Goal: Task Accomplishment & Management: Use online tool/utility

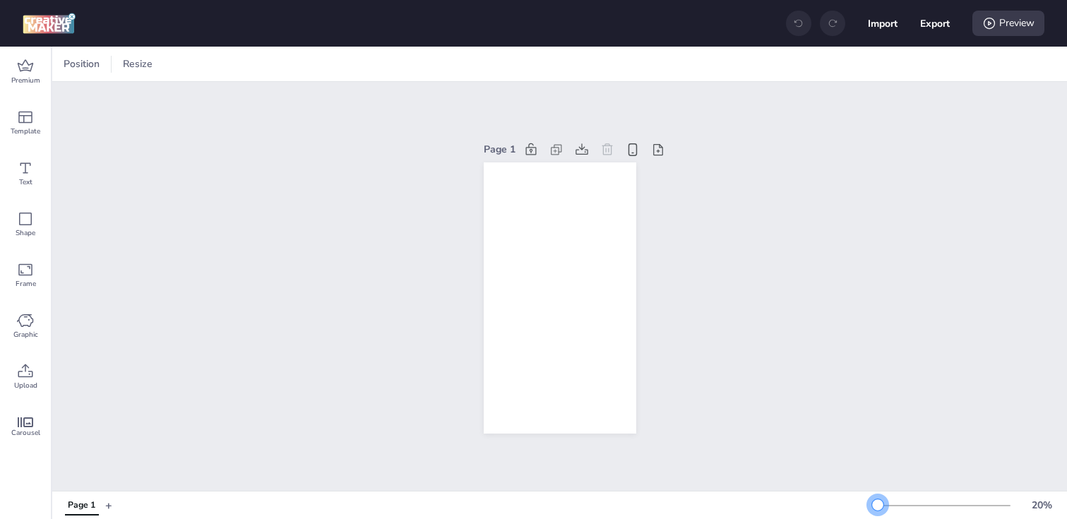
drag, startPoint x: 898, startPoint y: 504, endPoint x: 878, endPoint y: 504, distance: 20.5
click at [878, 504] on div at bounding box center [877, 504] width 11 height 11
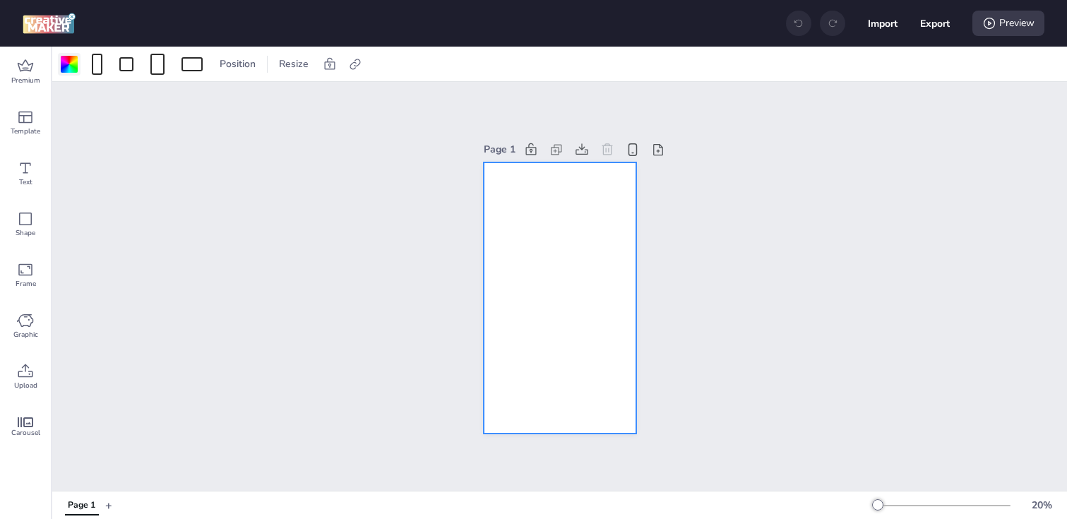
click at [69, 64] on div at bounding box center [69, 64] width 17 height 17
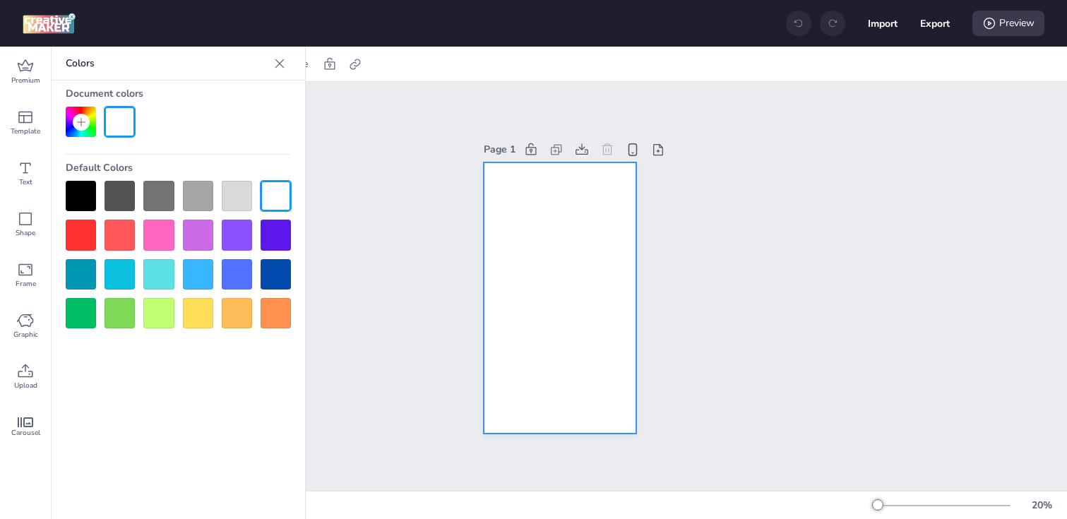
click at [80, 182] on div at bounding box center [81, 196] width 30 height 30
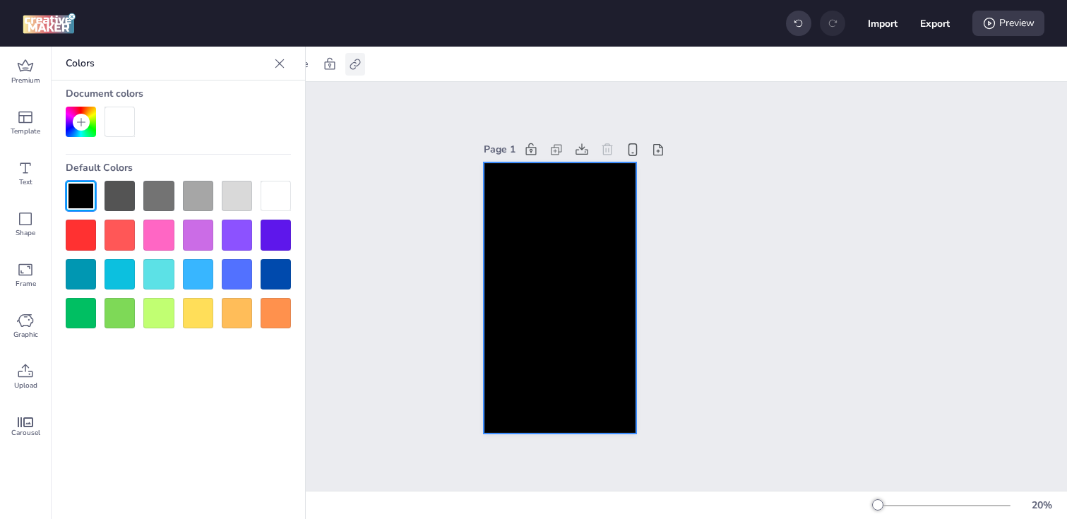
click at [356, 66] on icon at bounding box center [355, 64] width 14 height 14
click at [296, 95] on span "Activate hyperlink" at bounding box center [263, 100] width 78 height 15
click at [215, 101] on input "Activate hyperlink" at bounding box center [210, 105] width 9 height 9
checkbox input "true"
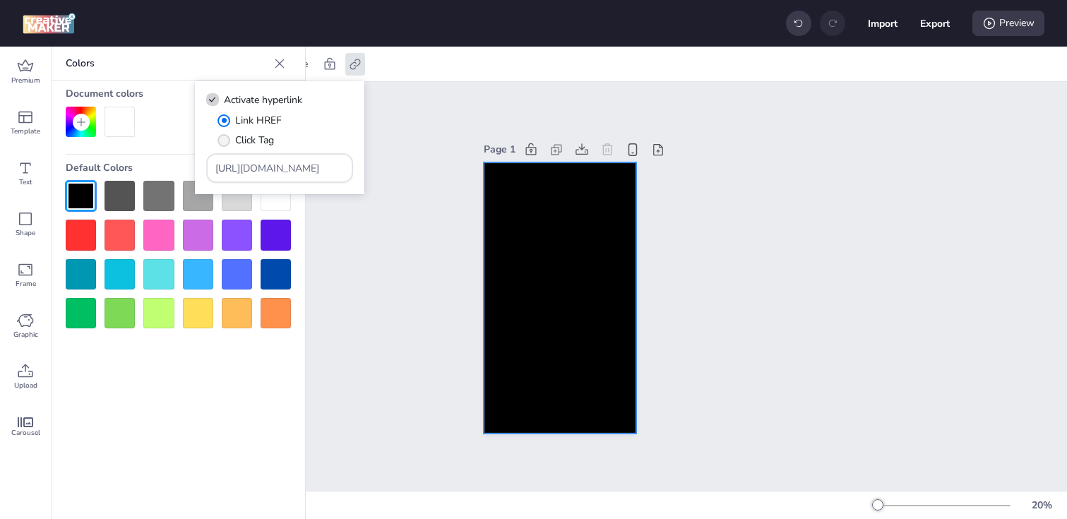
click at [249, 142] on span "Click Tag" at bounding box center [254, 140] width 39 height 15
click at [226, 142] on input "Click Tag" at bounding box center [221, 145] width 9 height 9
radio input "true"
drag, startPoint x: 309, startPoint y: 165, endPoint x: 207, endPoint y: 163, distance: 102.4
click at [207, 163] on div "[URL][DOMAIN_NAME]" at bounding box center [279, 168] width 147 height 30
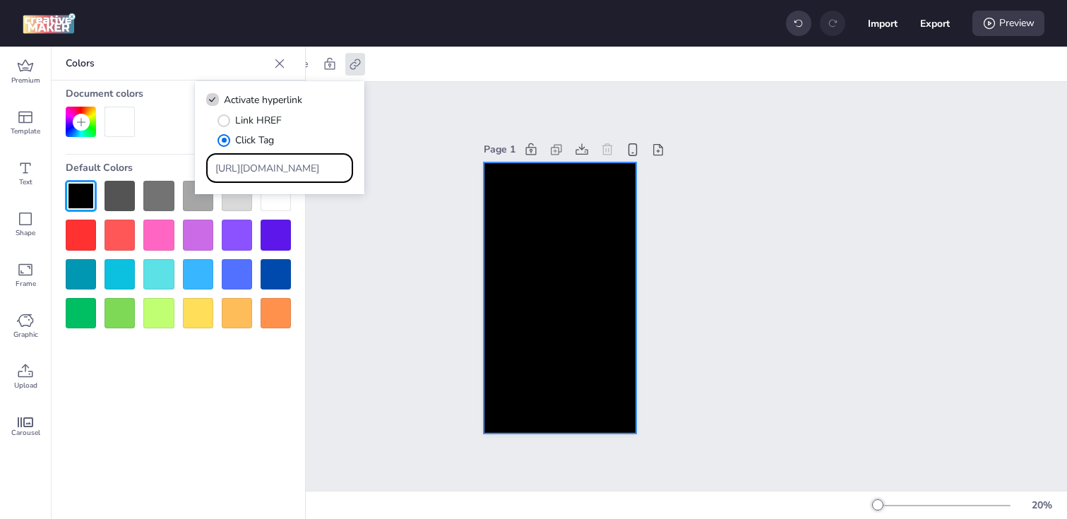
paste input "[DOMAIN_NAME][URL]"
type input "[URL][DOMAIN_NAME]"
click at [350, 257] on div "Page 1" at bounding box center [559, 286] width 1015 height 409
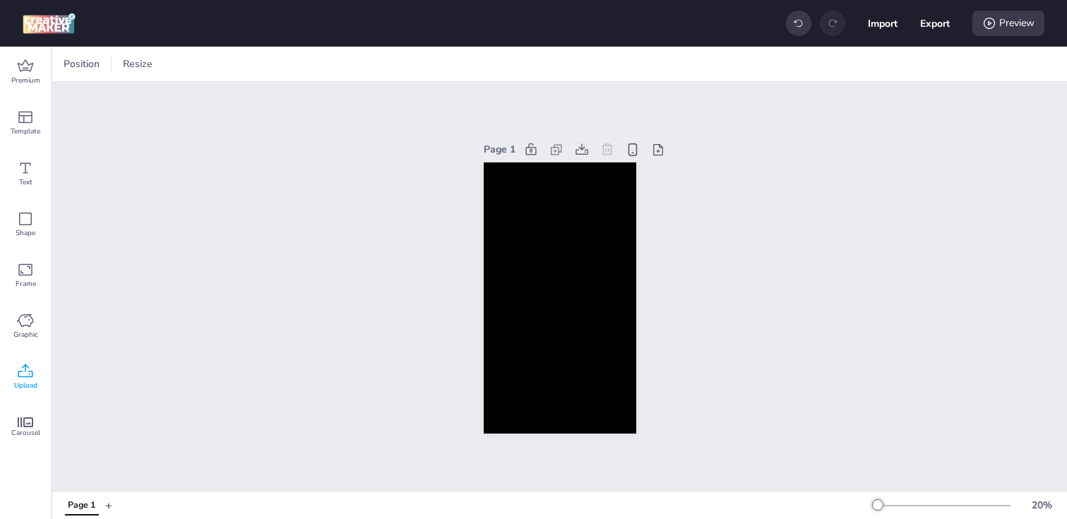
click at [35, 383] on span "Upload" at bounding box center [25, 385] width 23 height 11
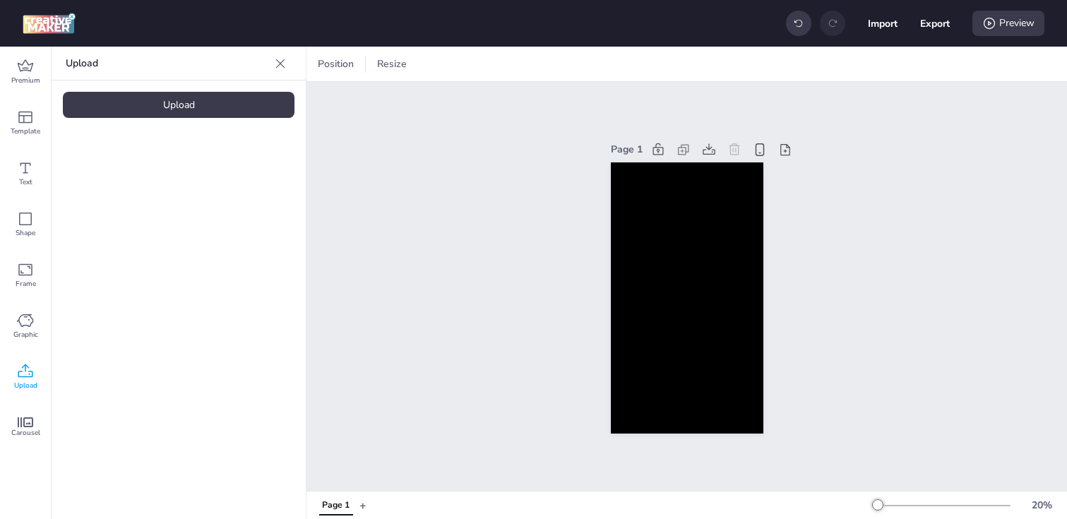
click at [199, 117] on div "Upload" at bounding box center [179, 105] width 232 height 26
click at [91, 205] on img at bounding box center [119, 197] width 86 height 15
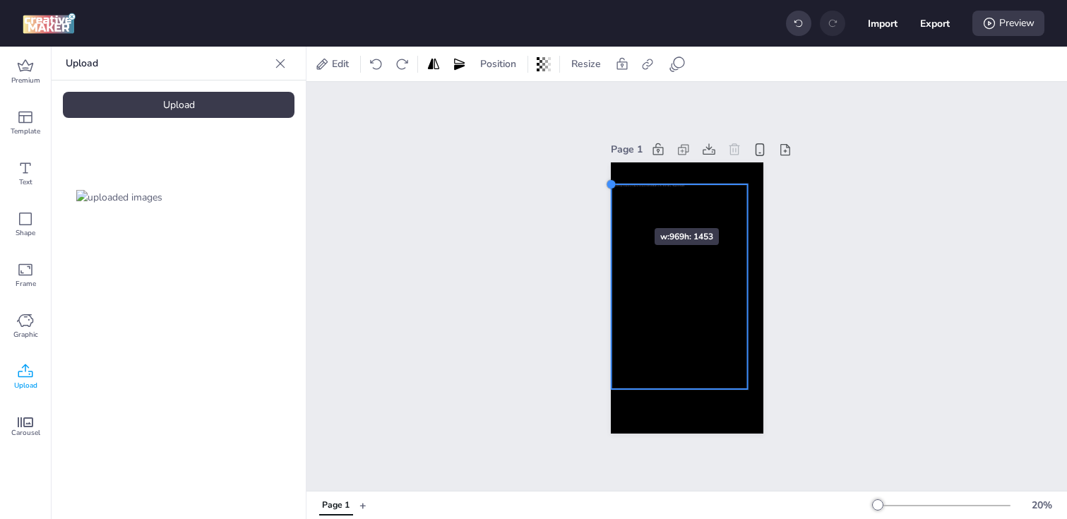
drag, startPoint x: 627, startPoint y: 208, endPoint x: 612, endPoint y: 203, distance: 15.6
click at [612, 203] on div at bounding box center [687, 297] width 153 height 271
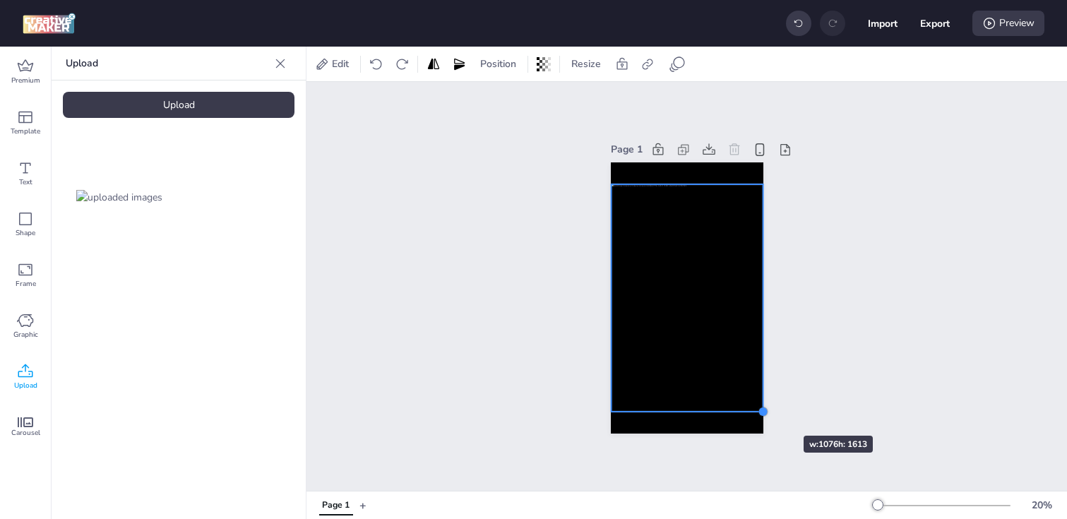
drag, startPoint x: 752, startPoint y: 388, endPoint x: 761, endPoint y: 410, distance: 24.7
click at [761, 410] on div at bounding box center [762, 411] width 11 height 11
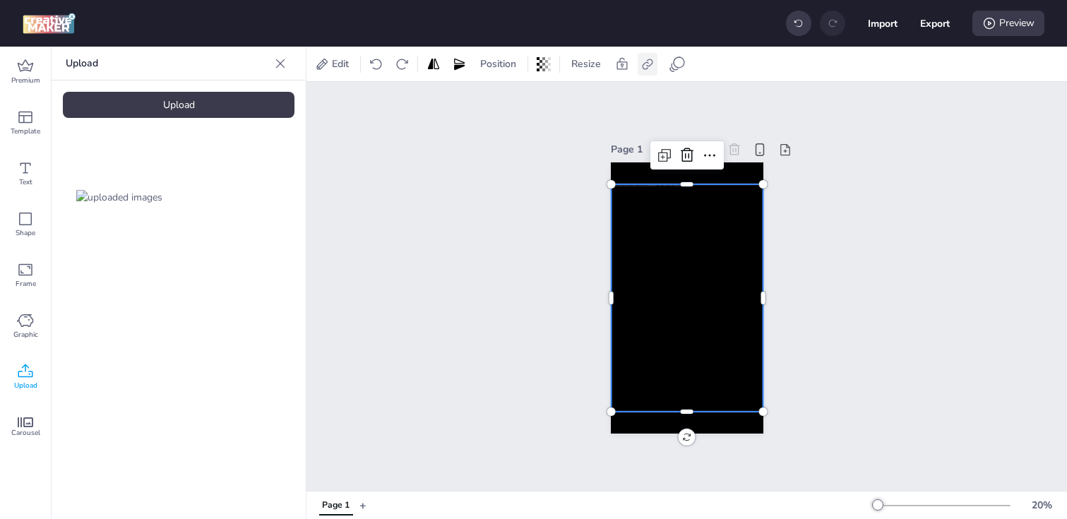
click at [646, 59] on icon at bounding box center [648, 64] width 14 height 14
click at [504, 102] on icon at bounding box center [506, 100] width 10 height 8
click at [504, 102] on input "Activate hyperlink" at bounding box center [503, 105] width 9 height 9
checkbox input "true"
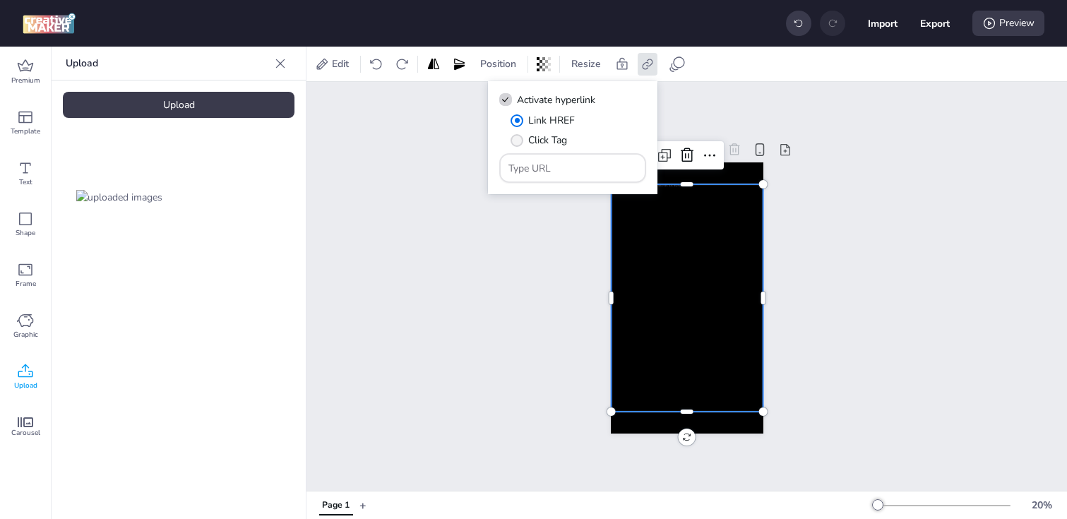
click at [520, 136] on span "" at bounding box center [517, 140] width 13 height 13
click at [519, 141] on input "Click Tag" at bounding box center [514, 145] width 9 height 9
radio input "true"
click at [567, 176] on div at bounding box center [573, 168] width 129 height 27
paste input "[URL][DOMAIN_NAME]"
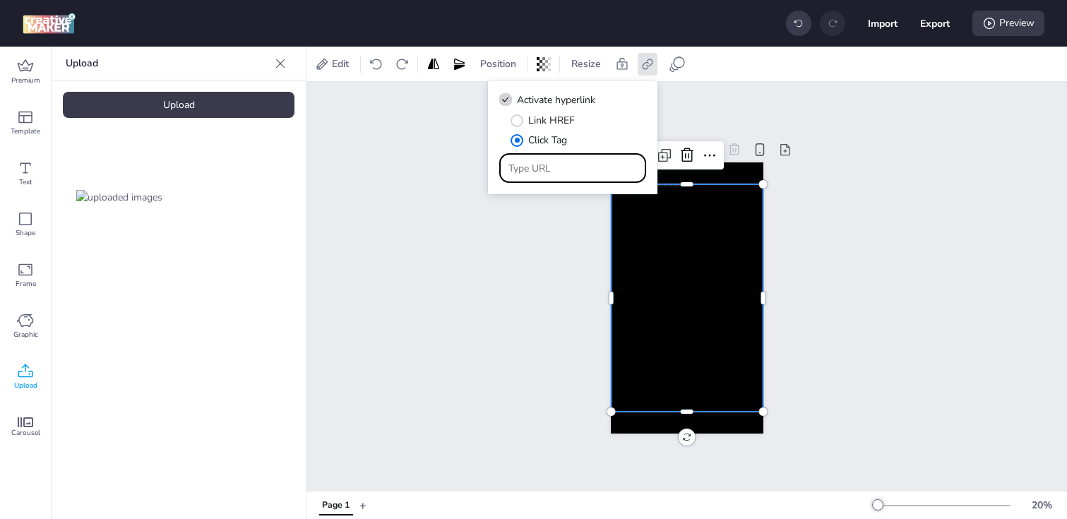
type input "[URL][DOMAIN_NAME]"
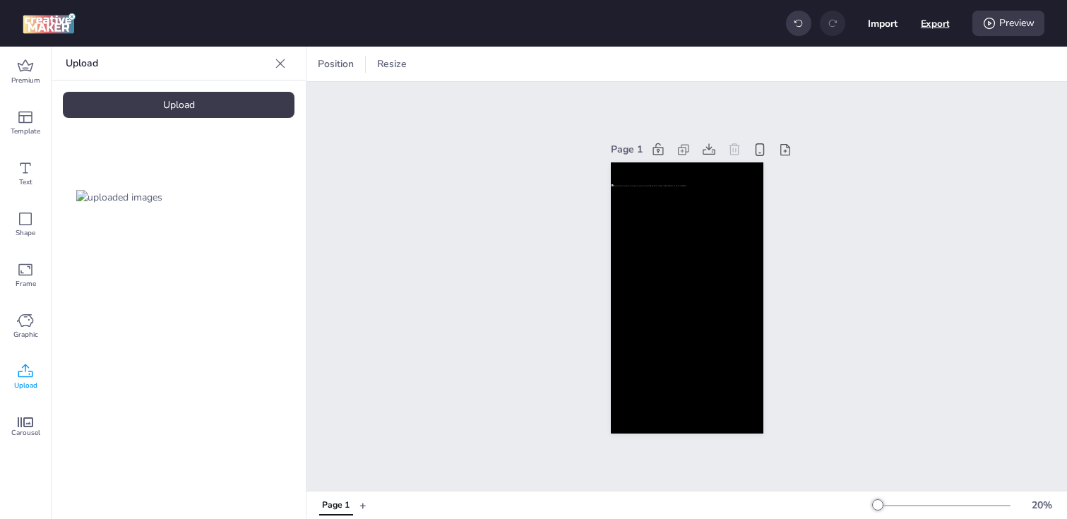
click at [935, 24] on button "Export" at bounding box center [935, 23] width 29 height 29
select select "html"
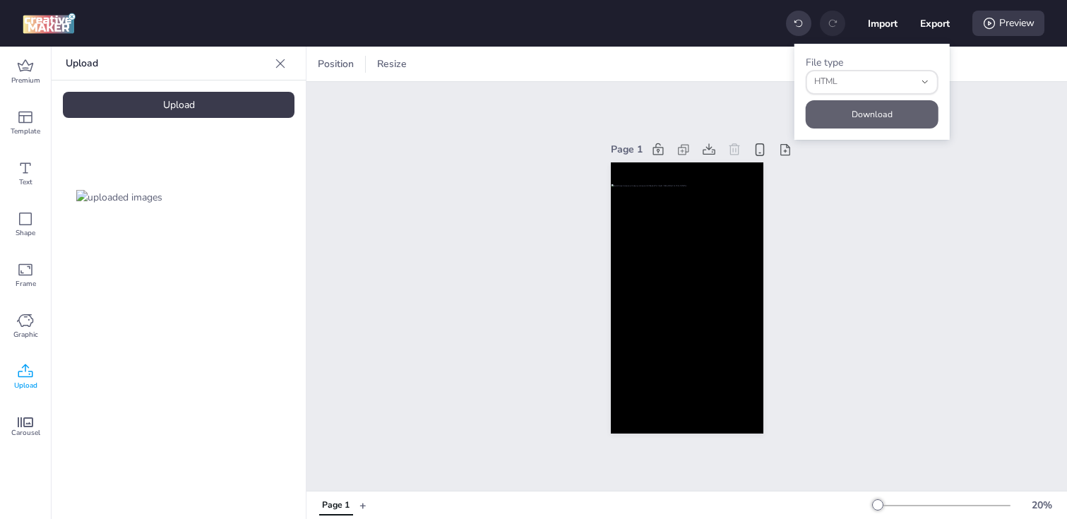
click at [891, 111] on button "Download" at bounding box center [872, 114] width 133 height 28
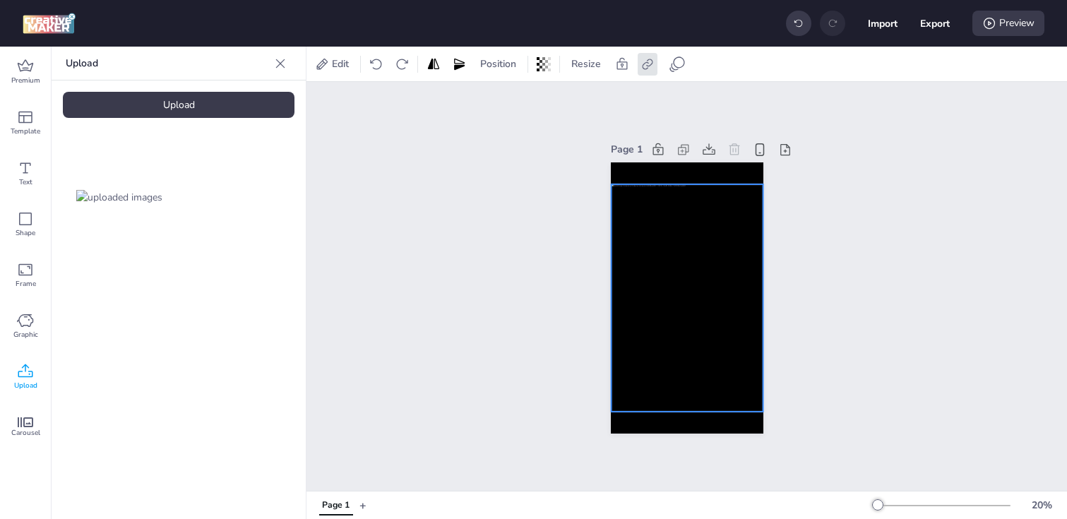
click at [669, 352] on div at bounding box center [687, 298] width 152 height 228
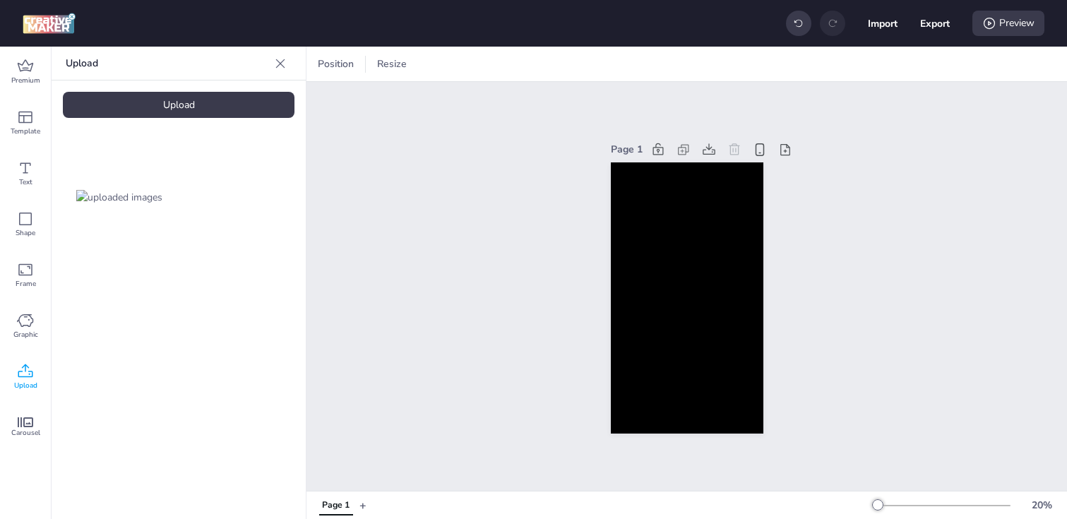
click at [159, 110] on div "Upload" at bounding box center [179, 105] width 232 height 26
click at [223, 191] on img at bounding box center [238, 197] width 86 height 15
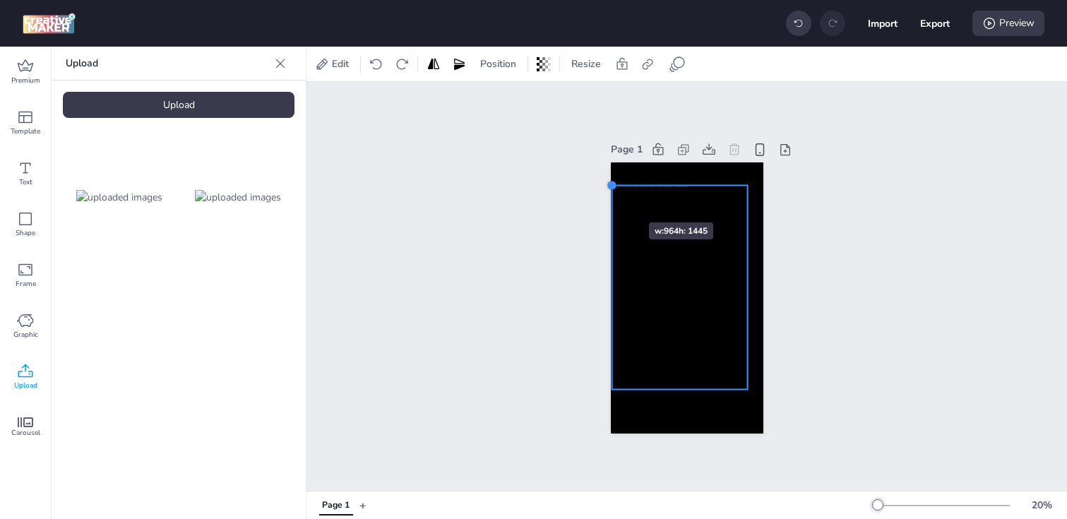
drag, startPoint x: 621, startPoint y: 204, endPoint x: 607, endPoint y: 197, distance: 15.8
click at [607, 197] on div "Page 1" at bounding box center [687, 287] width 232 height 328
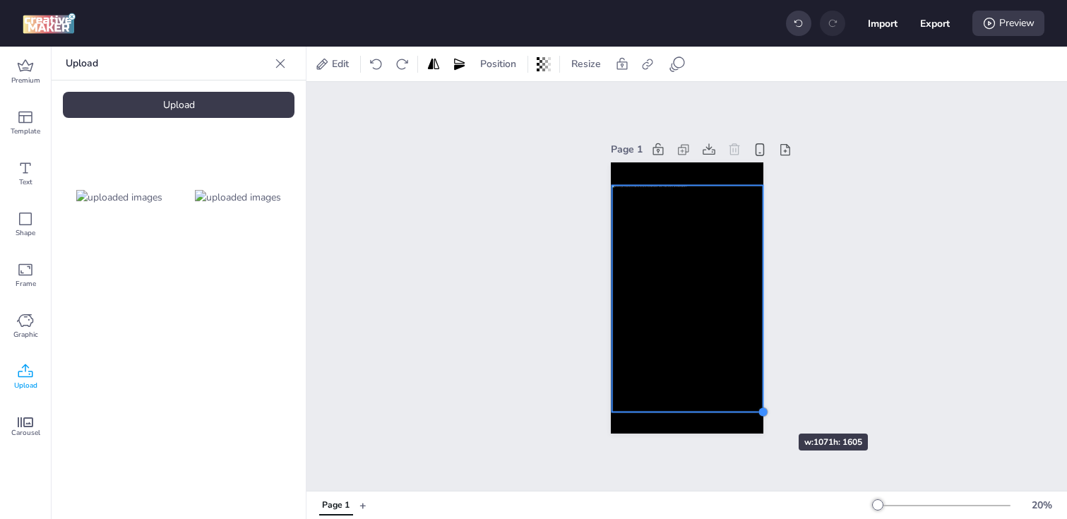
drag, startPoint x: 747, startPoint y: 386, endPoint x: 757, endPoint y: 408, distance: 24.7
click at [757, 408] on div at bounding box center [687, 297] width 153 height 271
click at [646, 67] on icon at bounding box center [648, 64] width 14 height 14
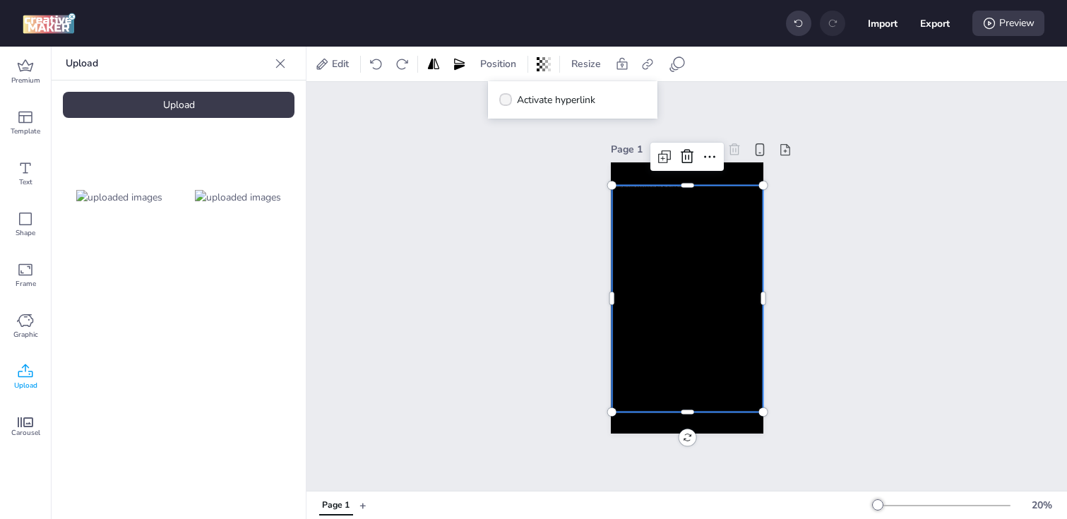
click at [513, 103] on label "Activate hyperlink" at bounding box center [547, 100] width 106 height 25
click at [508, 103] on input "Activate hyperlink" at bounding box center [503, 105] width 9 height 9
checkbox input "true"
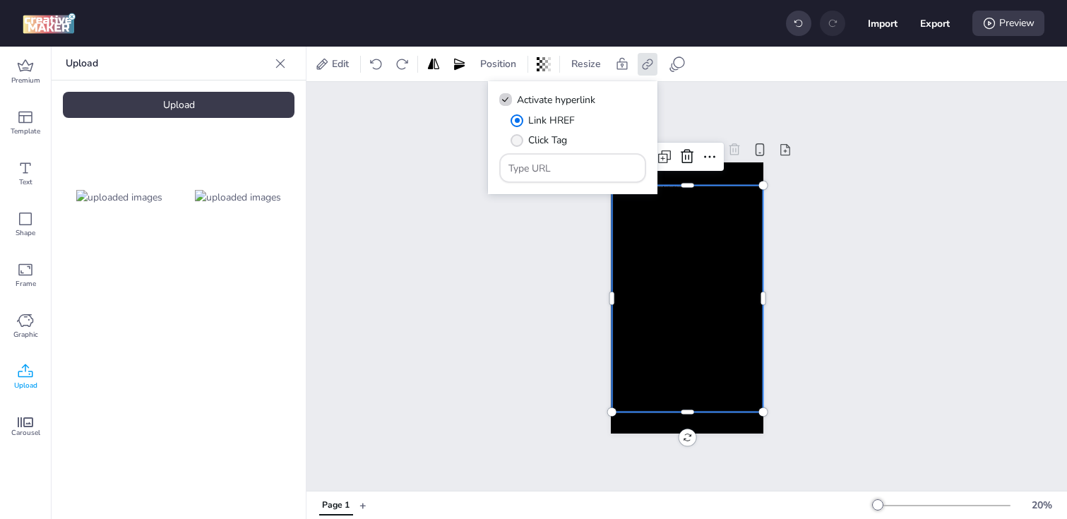
click at [516, 138] on span "" at bounding box center [517, 140] width 13 height 13
click at [516, 141] on input "Click Tag" at bounding box center [514, 145] width 9 height 9
radio input "true"
click at [546, 169] on input "Type URL" at bounding box center [573, 168] width 129 height 15
paste input "[URL][DOMAIN_NAME]"
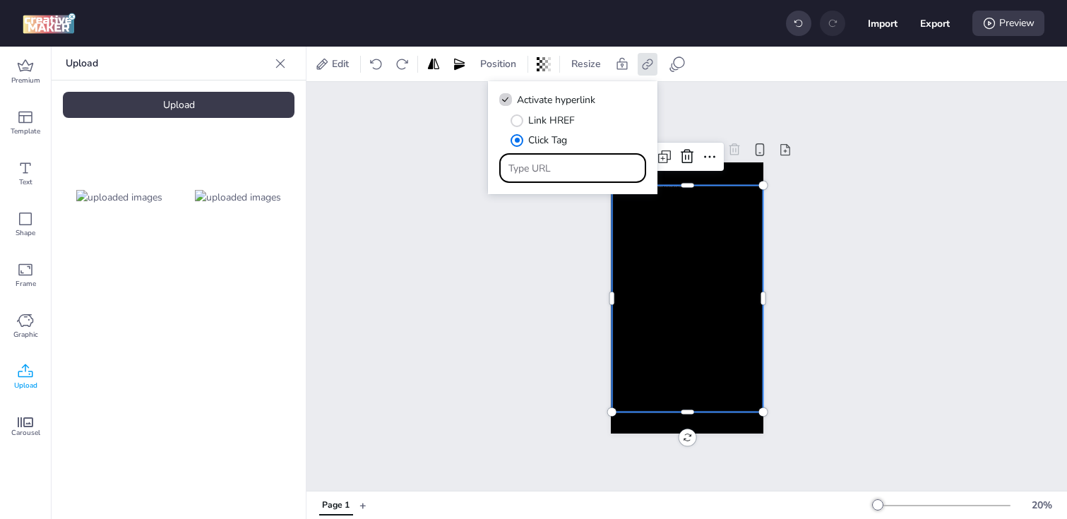
type input "[URL][DOMAIN_NAME]"
click at [538, 260] on div "Page 1" at bounding box center [687, 286] width 761 height 409
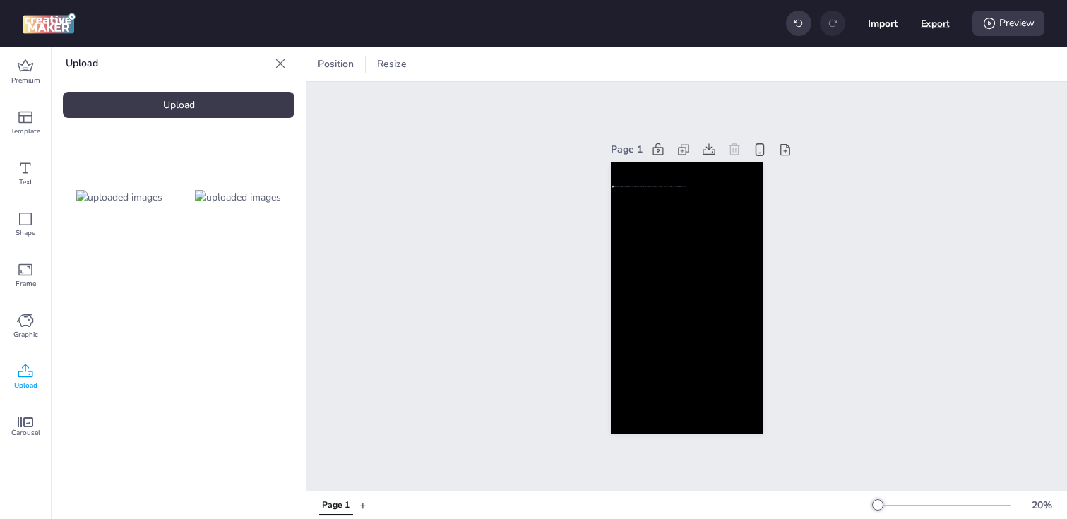
click at [928, 22] on button "Export" at bounding box center [935, 23] width 29 height 29
select select "html"
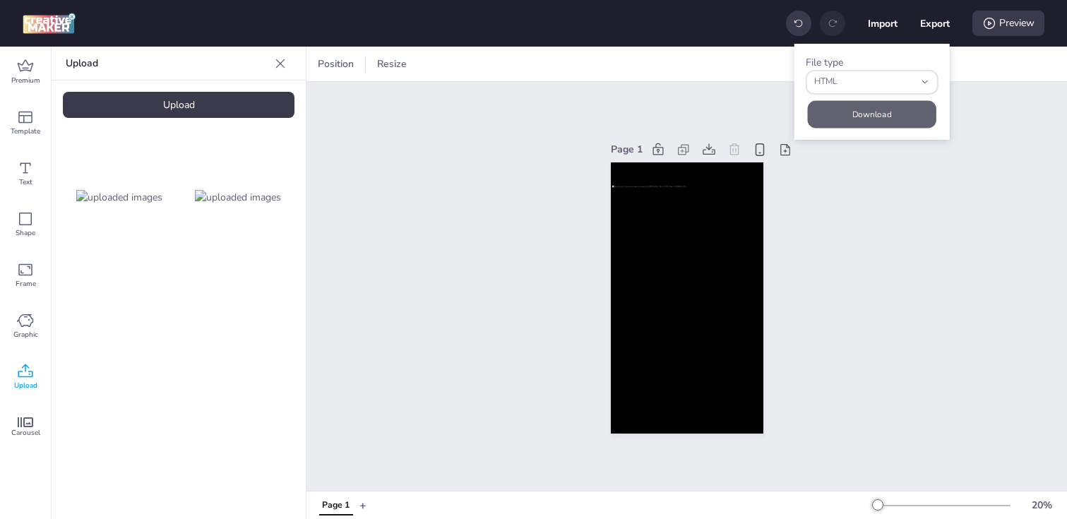
click at [865, 115] on button "Download" at bounding box center [872, 114] width 129 height 28
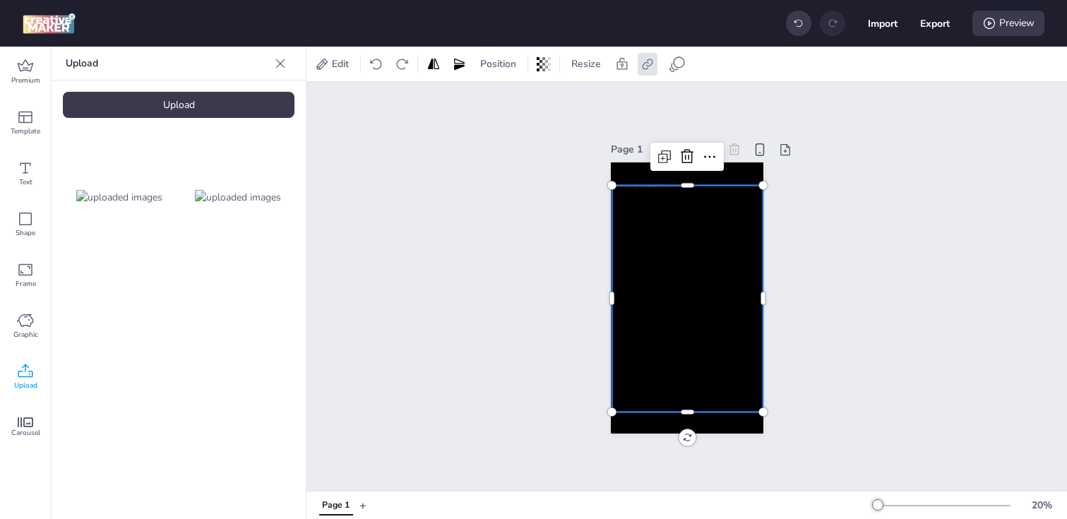
click at [680, 283] on div at bounding box center [687, 298] width 151 height 227
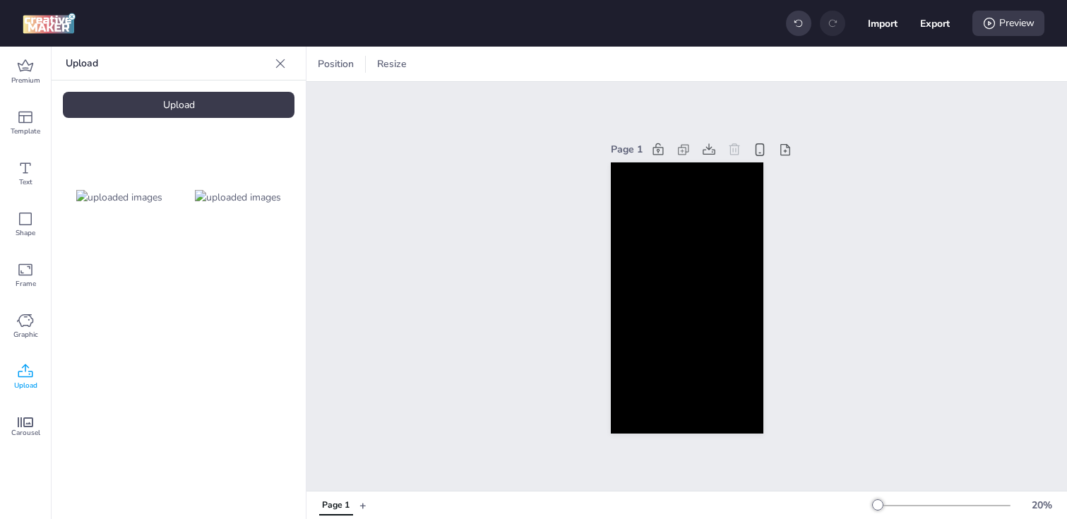
click at [150, 94] on div "Upload" at bounding box center [179, 105] width 232 height 26
click at [105, 312] on img at bounding box center [119, 316] width 86 height 15
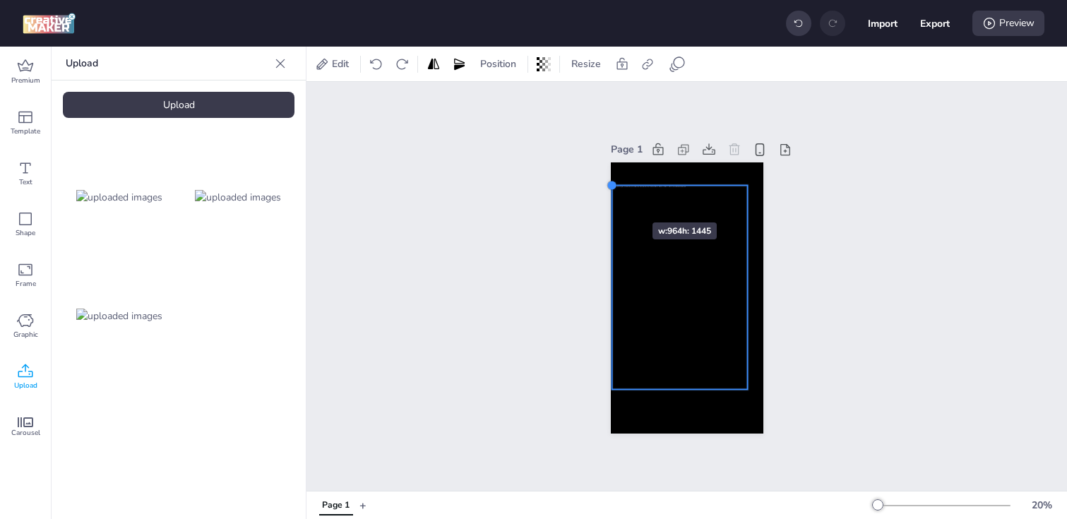
drag, startPoint x: 624, startPoint y: 206, endPoint x: 610, endPoint y: 197, distance: 16.5
click at [611, 197] on div at bounding box center [687, 297] width 153 height 271
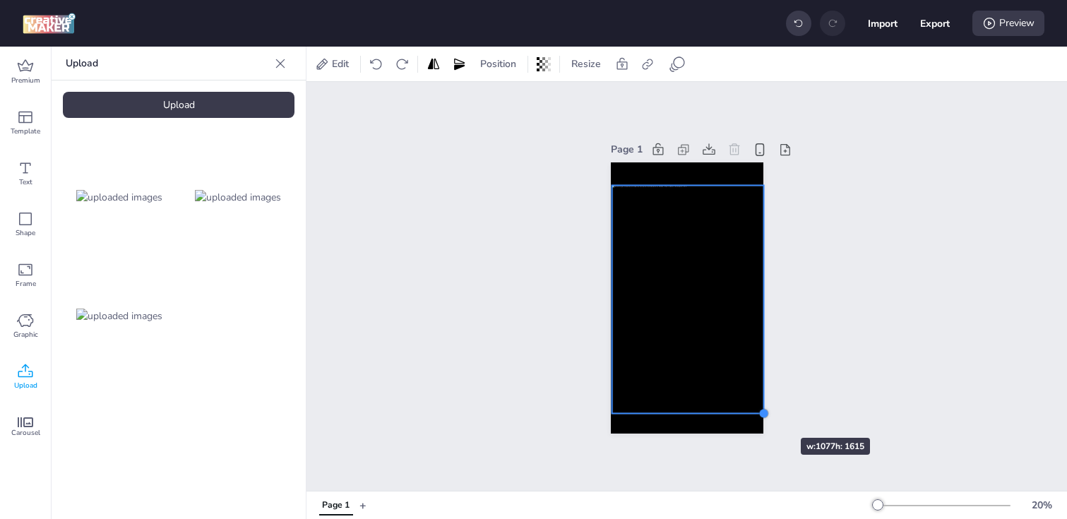
drag, startPoint x: 745, startPoint y: 389, endPoint x: 759, endPoint y: 413, distance: 27.5
click at [759, 413] on div at bounding box center [764, 413] width 11 height 11
click at [649, 260] on div at bounding box center [688, 299] width 152 height 228
click at [521, 238] on div "Page 1" at bounding box center [687, 286] width 761 height 409
click at [670, 263] on div at bounding box center [688, 299] width 152 height 228
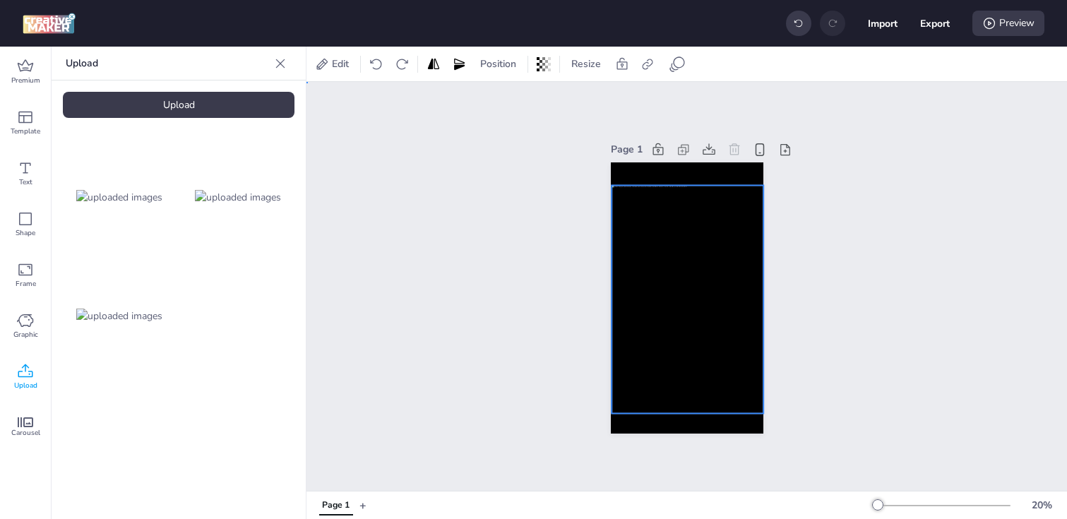
click at [539, 263] on div "Page 1" at bounding box center [687, 286] width 761 height 409
click at [666, 280] on div at bounding box center [688, 299] width 152 height 228
click at [646, 64] on icon at bounding box center [648, 64] width 14 height 14
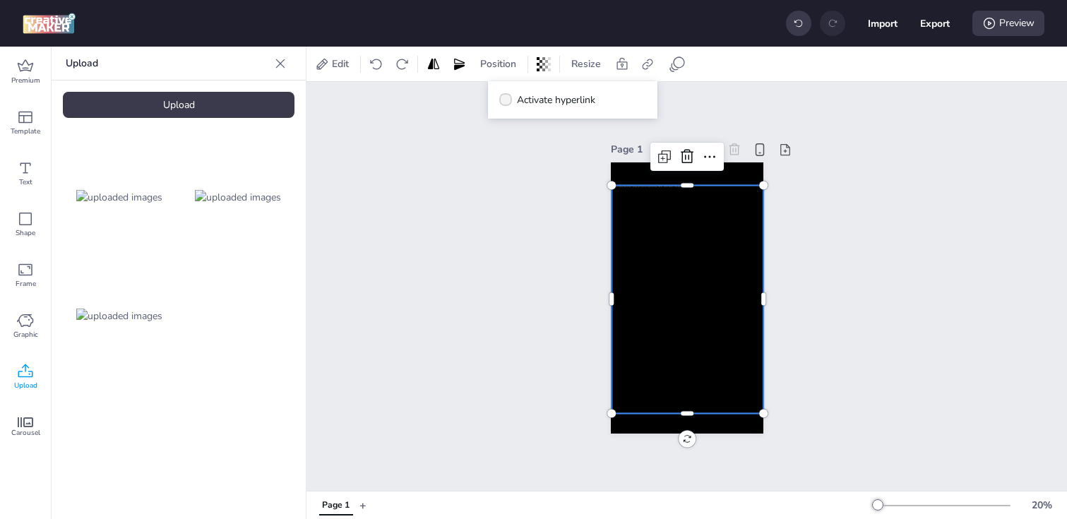
click at [550, 100] on span "Activate hyperlink" at bounding box center [556, 100] width 78 height 15
click at [508, 101] on input "Activate hyperlink" at bounding box center [503, 105] width 9 height 9
checkbox input "true"
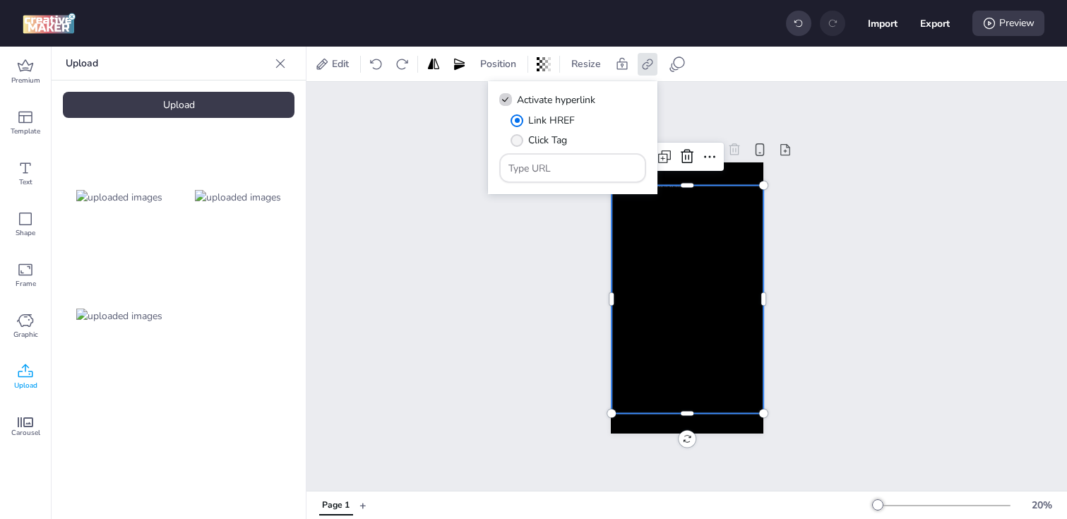
click at [524, 143] on label "Click Tag" at bounding box center [539, 140] width 66 height 25
click at [519, 143] on input "Click Tag" at bounding box center [514, 145] width 9 height 9
radio input "true"
click at [562, 170] on input "Type URL" at bounding box center [573, 168] width 129 height 15
paste input "[URL][DOMAIN_NAME]"
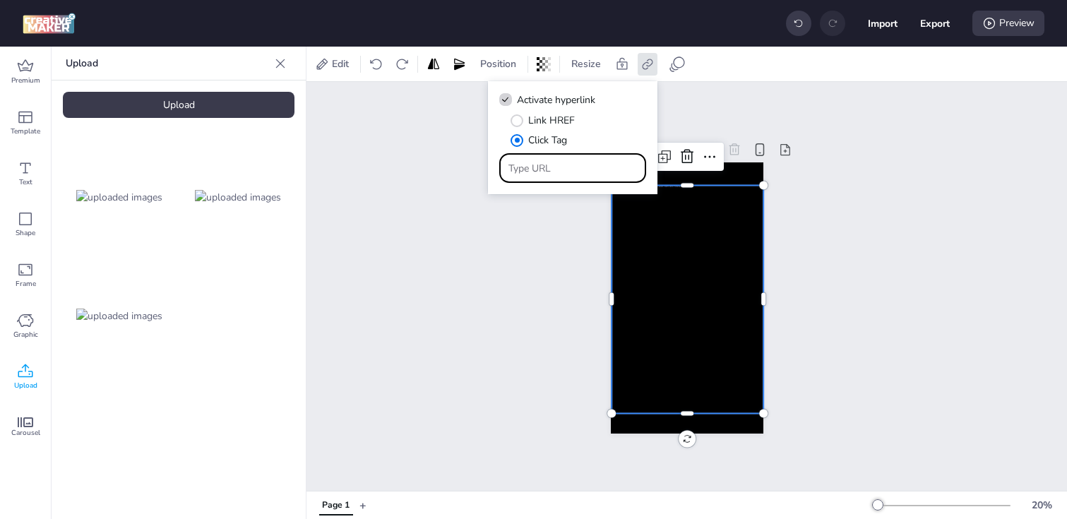
type input "[URL][DOMAIN_NAME]"
click at [528, 247] on div "Page 1" at bounding box center [687, 286] width 761 height 409
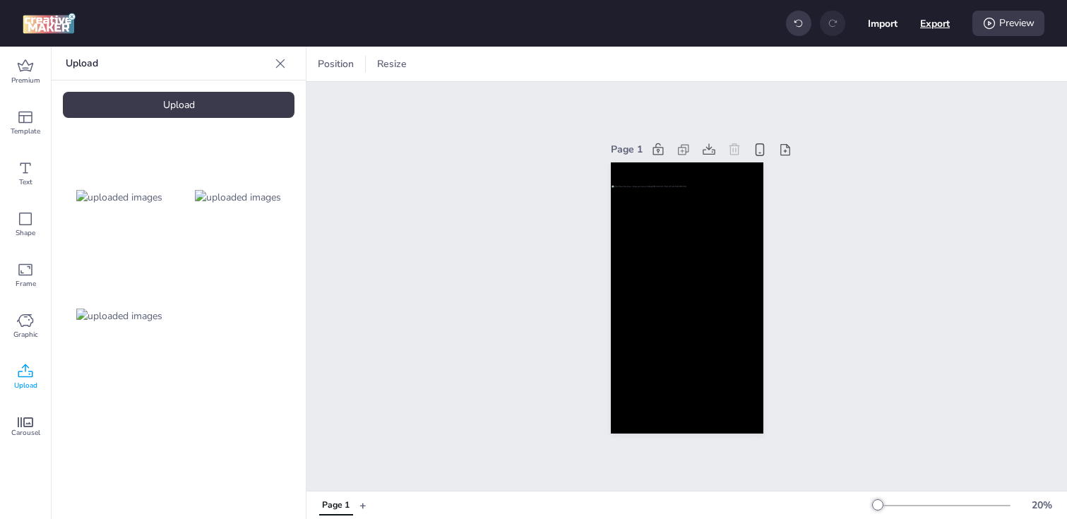
click at [947, 25] on button "Export" at bounding box center [935, 23] width 30 height 30
select select "html"
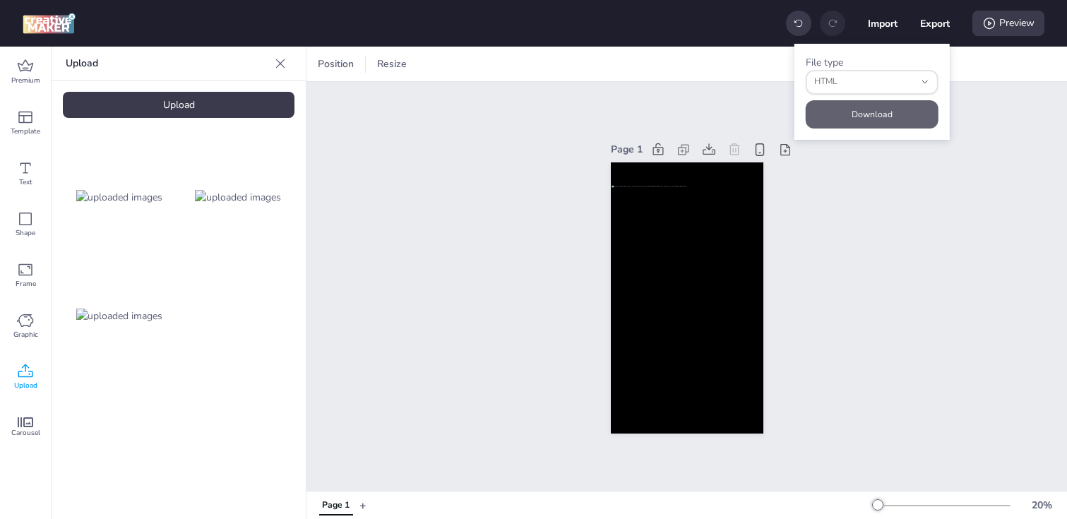
click at [859, 116] on button "Download" at bounding box center [872, 114] width 133 height 28
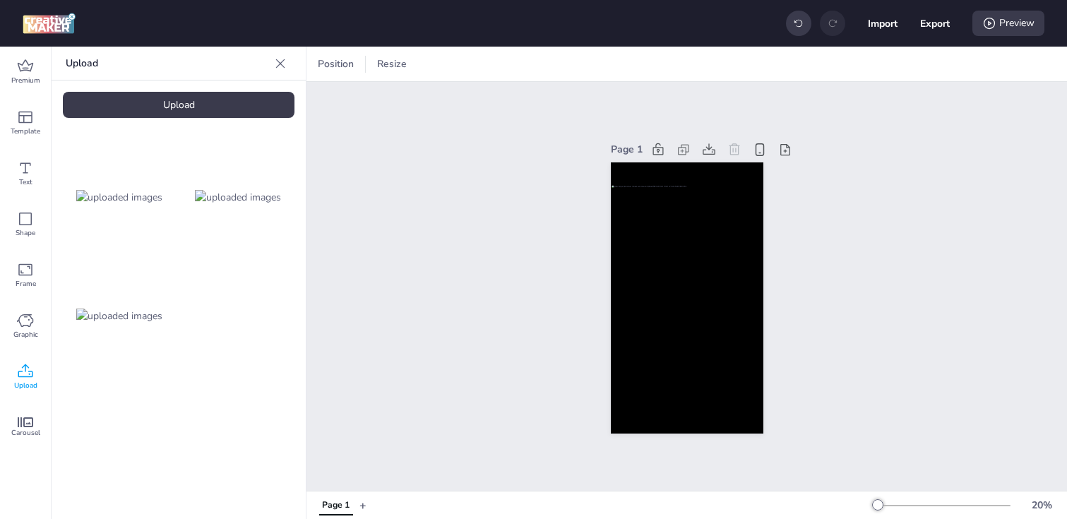
click at [174, 97] on div "Upload" at bounding box center [179, 105] width 232 height 26
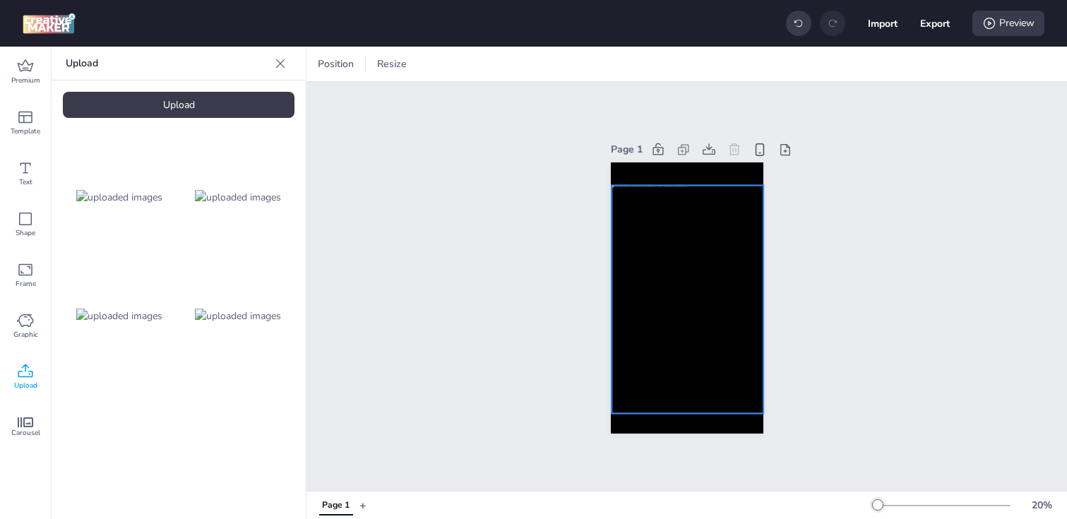
click at [640, 376] on div at bounding box center [688, 299] width 152 height 228
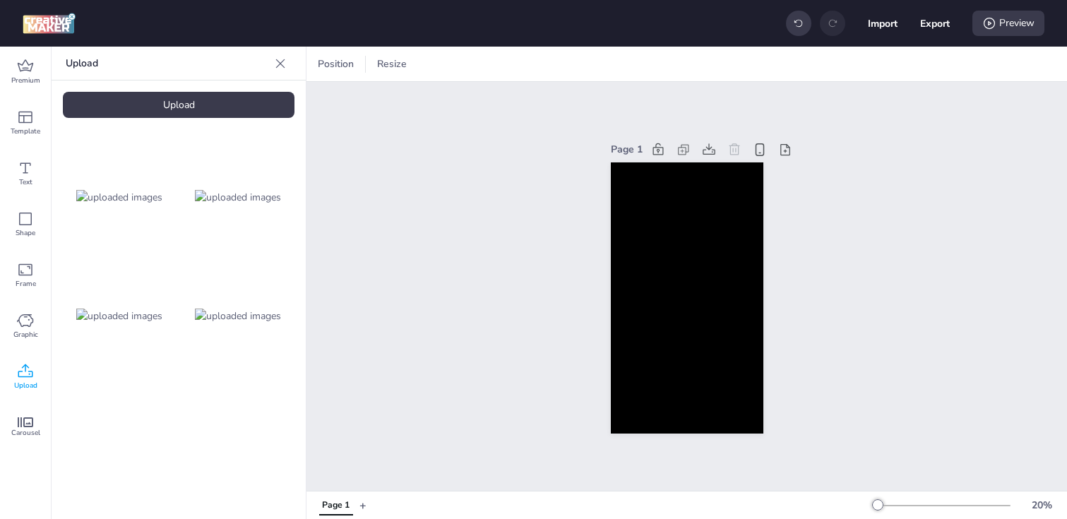
click at [234, 324] on img at bounding box center [238, 316] width 86 height 15
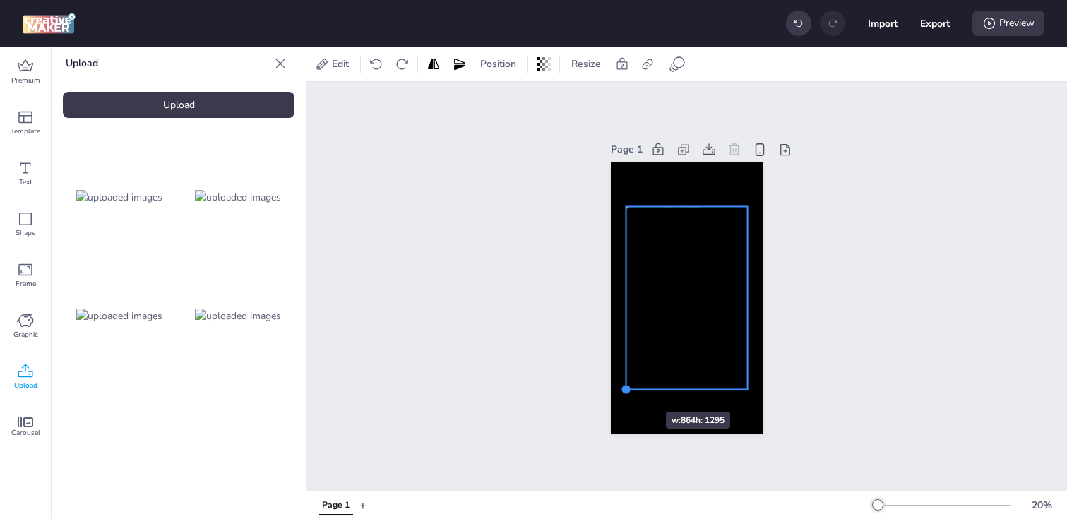
click at [624, 386] on div at bounding box center [625, 389] width 11 height 11
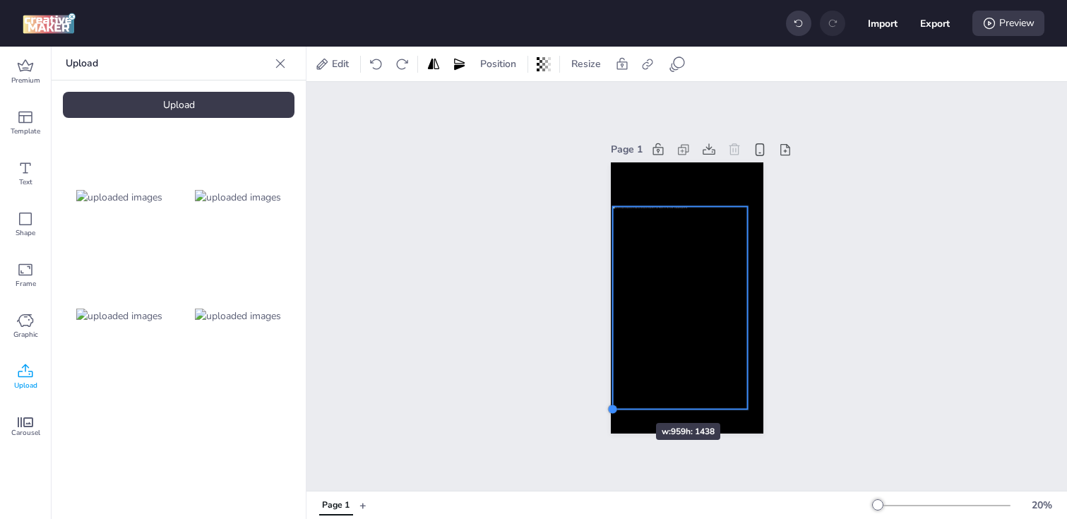
drag, startPoint x: 627, startPoint y: 389, endPoint x: 614, endPoint y: 398, distance: 16.3
click at [614, 398] on div at bounding box center [687, 297] width 153 height 271
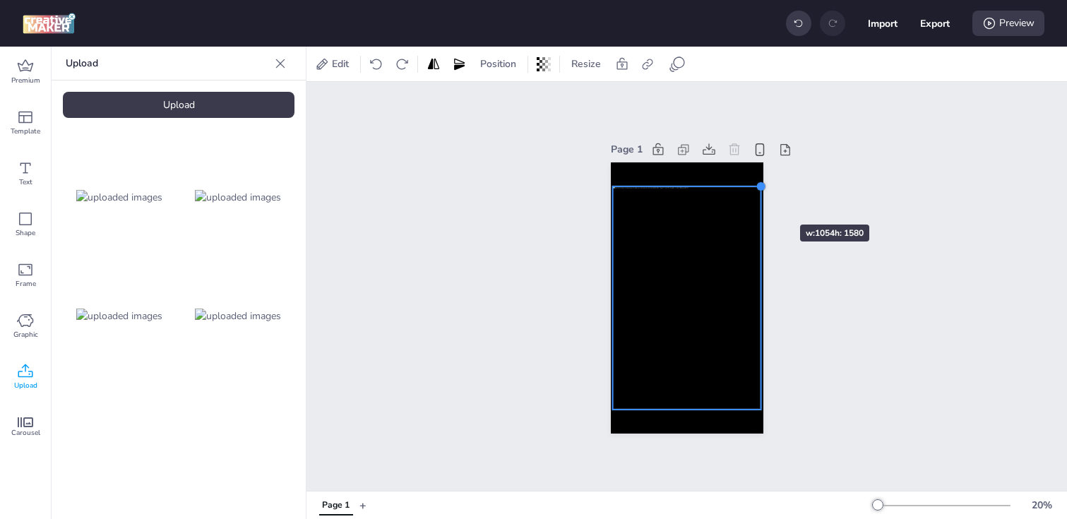
drag, startPoint x: 745, startPoint y: 208, endPoint x: 758, endPoint y: 199, distance: 16.3
click at [758, 199] on div at bounding box center [687, 297] width 153 height 271
click at [609, 186] on div at bounding box center [611, 184] width 11 height 11
click at [664, 274] on div at bounding box center [687, 297] width 150 height 225
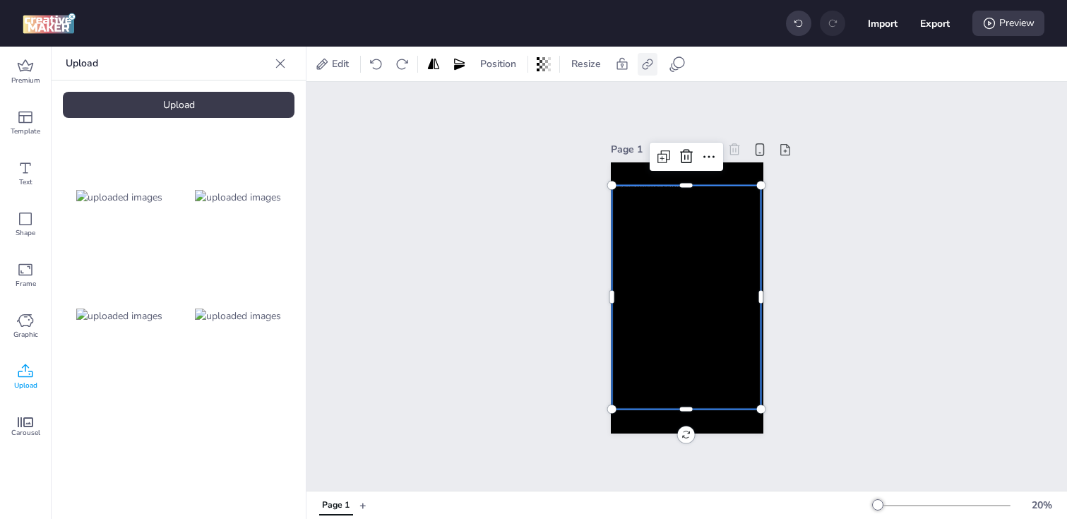
click at [653, 63] on icon at bounding box center [648, 64] width 14 height 14
click at [511, 102] on label "Activate hyperlink" at bounding box center [547, 100] width 106 height 25
click at [508, 102] on input "Activate hyperlink" at bounding box center [503, 105] width 9 height 9
checkbox input "true"
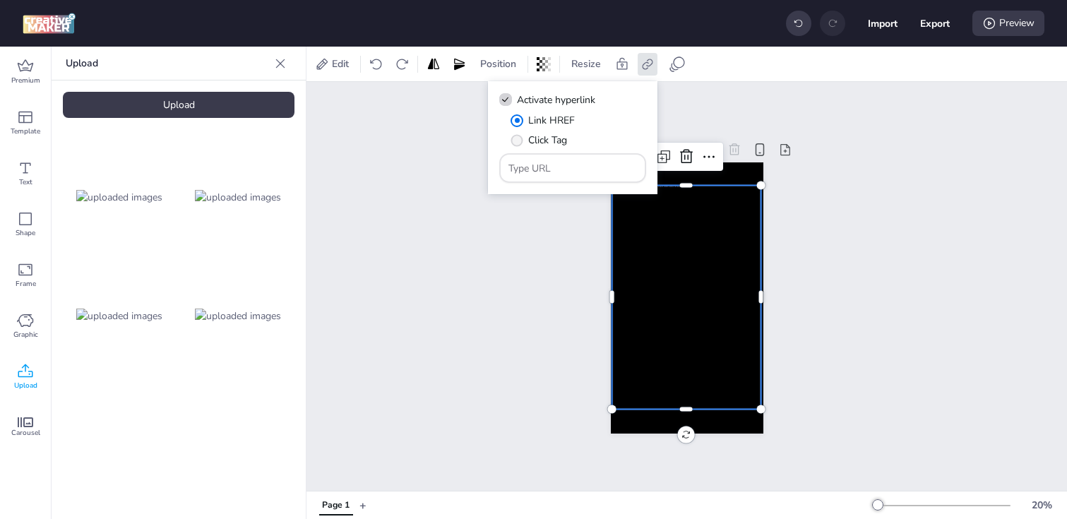
click at [519, 141] on span "" at bounding box center [517, 140] width 12 height 12
click at [519, 141] on input "Click Tag" at bounding box center [514, 145] width 9 height 9
radio input "true"
click at [560, 172] on input "Type URL" at bounding box center [573, 168] width 129 height 15
paste input "[URL][DOMAIN_NAME]"
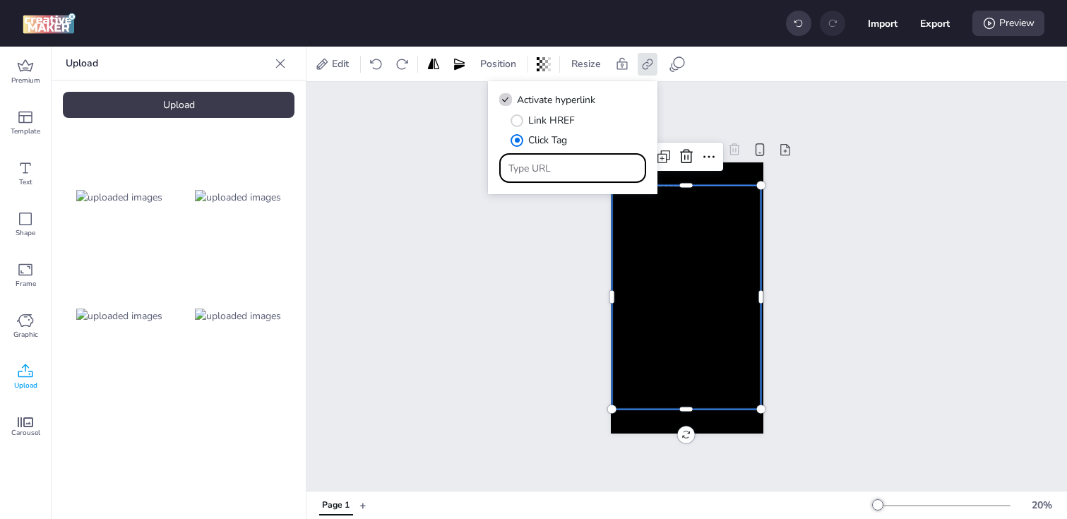
type input "[URL][DOMAIN_NAME]"
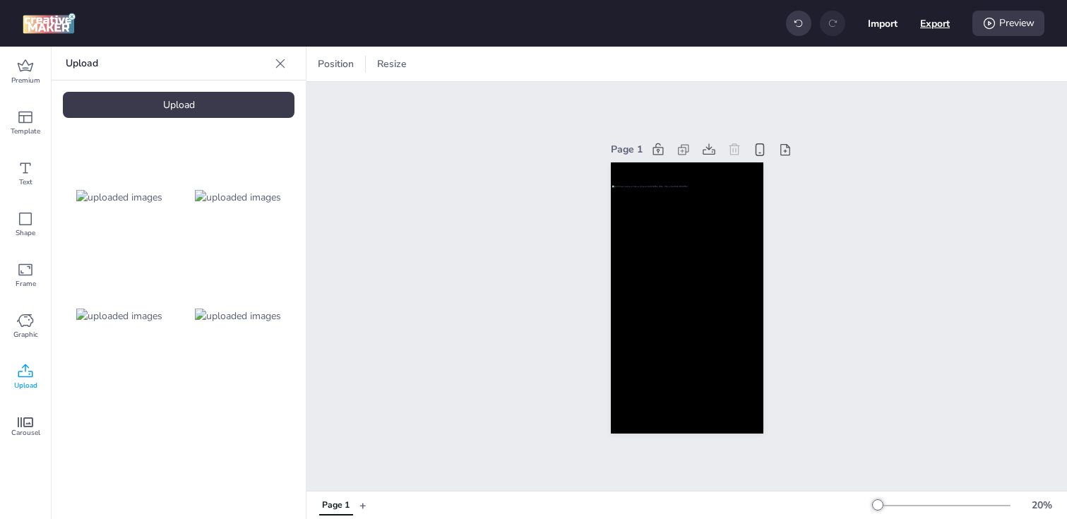
click at [921, 18] on button "Export" at bounding box center [935, 23] width 30 height 30
select select "html"
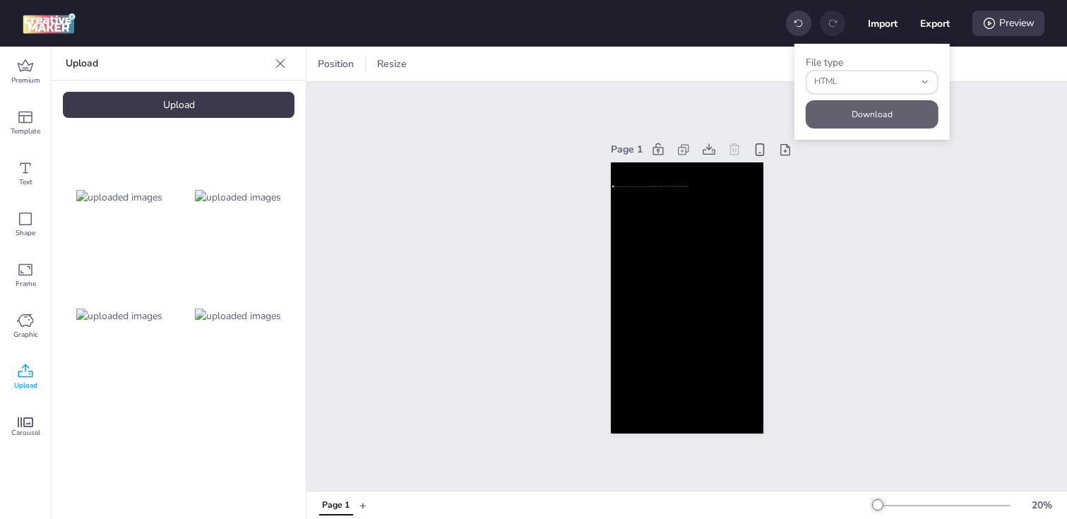
click at [836, 113] on button "Download" at bounding box center [872, 114] width 133 height 28
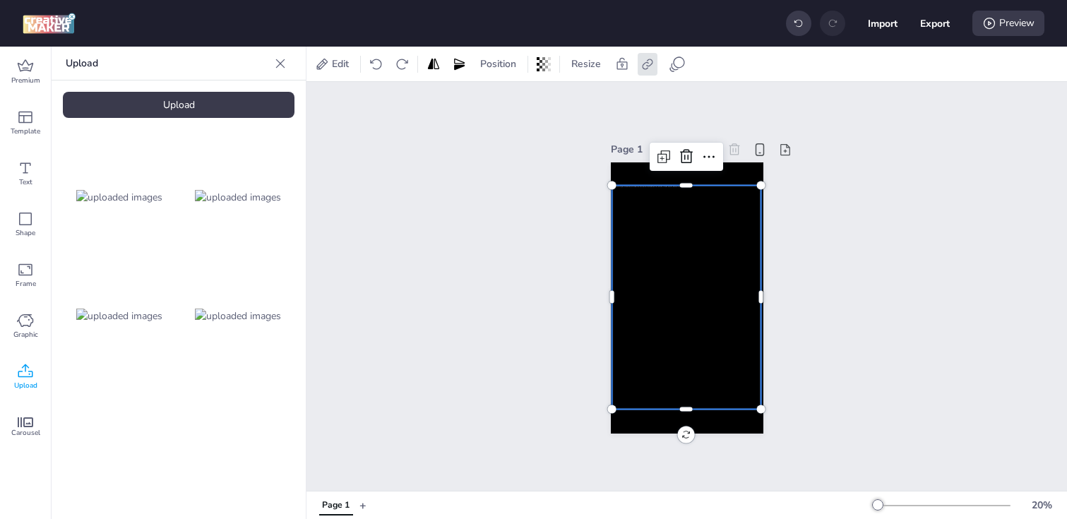
click at [677, 273] on div at bounding box center [687, 297] width 150 height 225
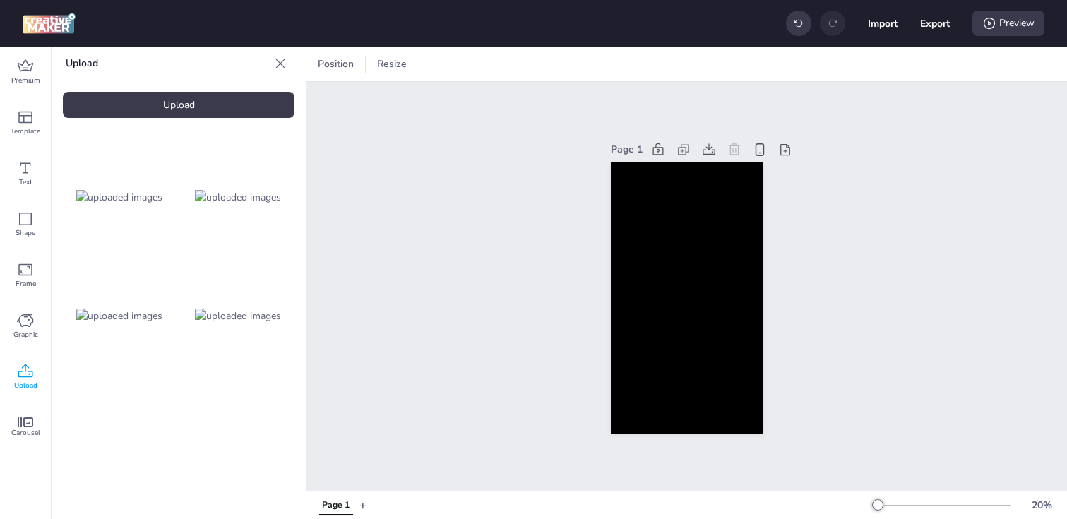
click at [253, 100] on div "Upload" at bounding box center [179, 105] width 232 height 26
click at [107, 432] on img at bounding box center [119, 434] width 86 height 15
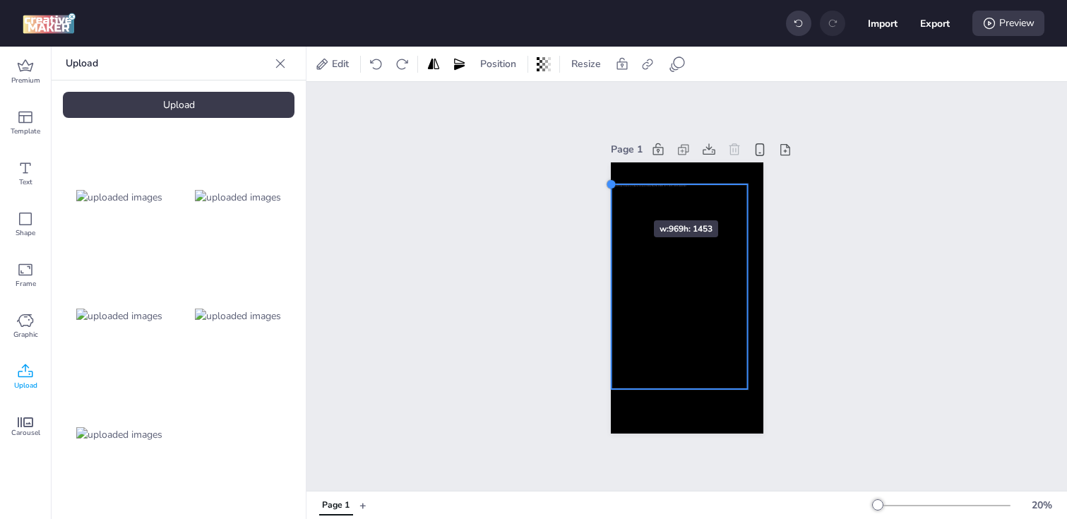
drag, startPoint x: 627, startPoint y: 208, endPoint x: 612, endPoint y: 195, distance: 20.0
click at [612, 195] on div at bounding box center [687, 297] width 153 height 271
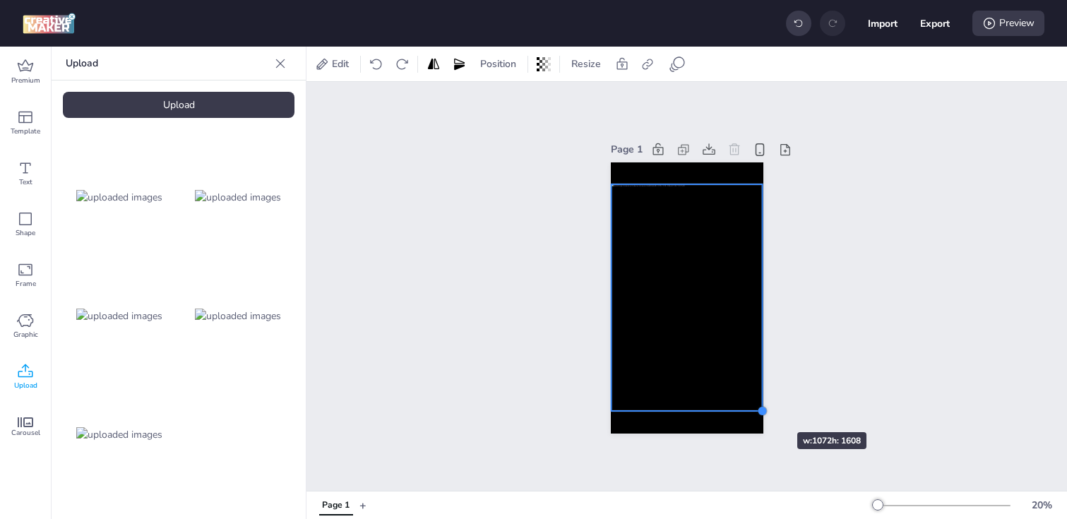
drag, startPoint x: 745, startPoint y: 385, endPoint x: 755, endPoint y: 407, distance: 24.0
click at [755, 407] on div at bounding box center [687, 297] width 153 height 271
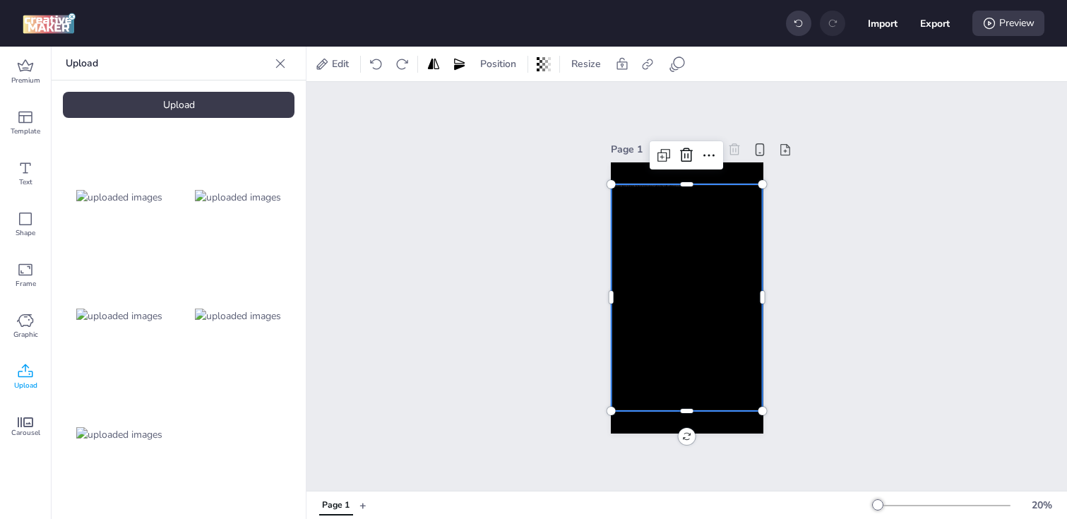
click at [691, 220] on div at bounding box center [686, 297] width 151 height 227
click at [653, 64] on icon at bounding box center [648, 64] width 14 height 14
click at [567, 97] on span "Activate hyperlink" at bounding box center [556, 100] width 78 height 15
click at [508, 101] on input "Activate hyperlink" at bounding box center [503, 105] width 9 height 9
checkbox input "true"
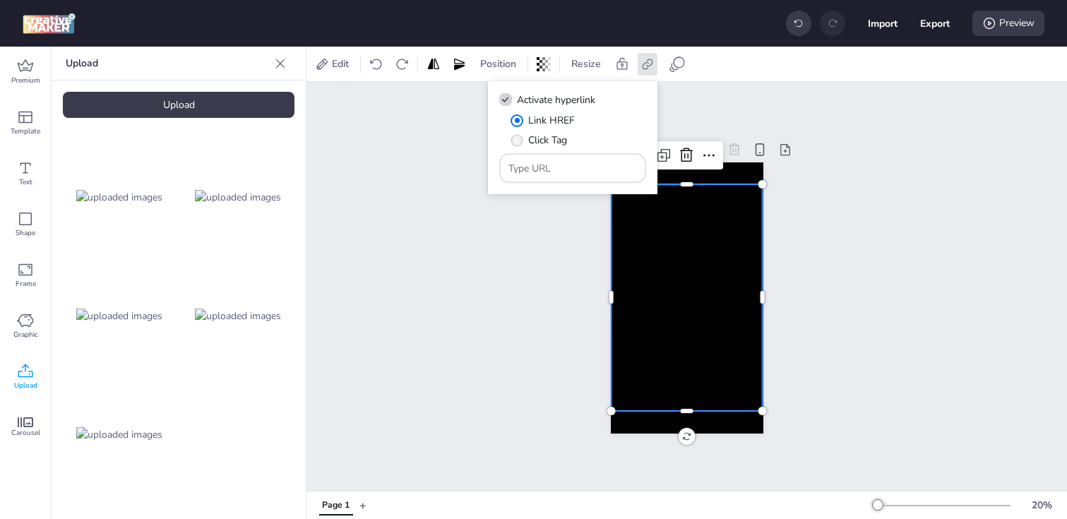
click at [533, 136] on span "Click Tag" at bounding box center [547, 140] width 39 height 15
click at [519, 141] on input "Click Tag" at bounding box center [514, 145] width 9 height 9
radio input "true"
click at [552, 168] on input "Type URL" at bounding box center [573, 168] width 129 height 15
paste input "[URL][DOMAIN_NAME]"
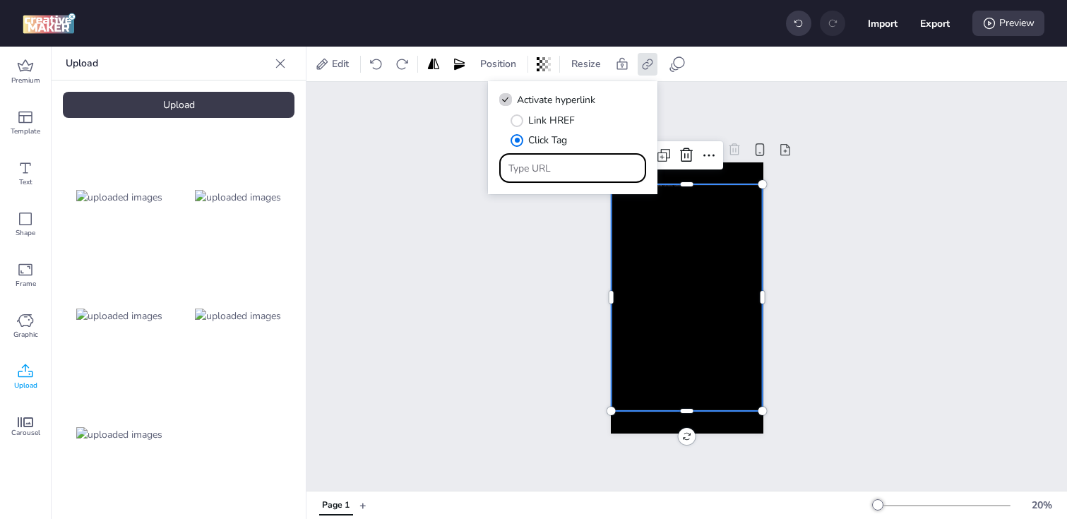
type input "[URL][DOMAIN_NAME]"
click at [540, 330] on div "Page 1" at bounding box center [687, 286] width 761 height 409
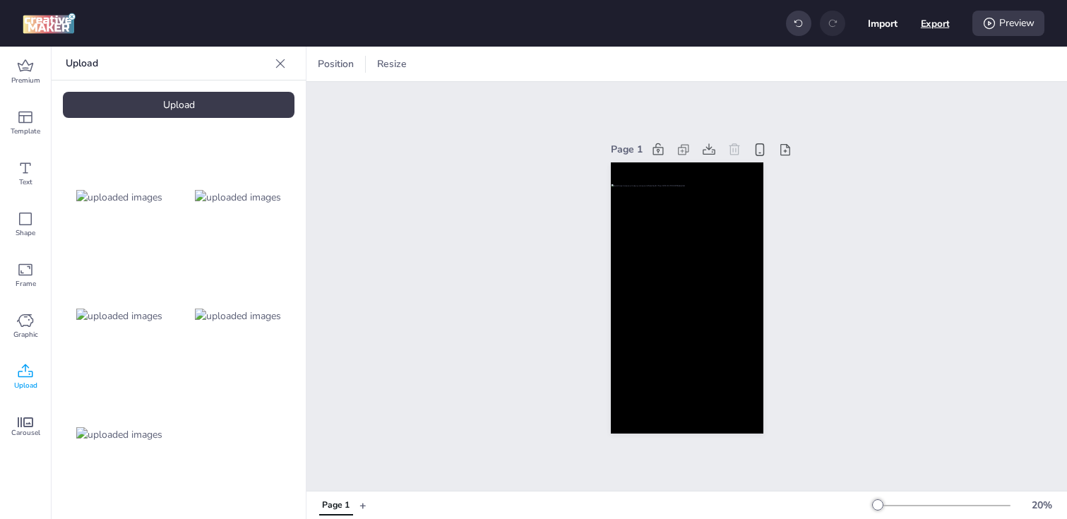
click at [923, 29] on button "Export" at bounding box center [935, 23] width 29 height 29
select select "html"
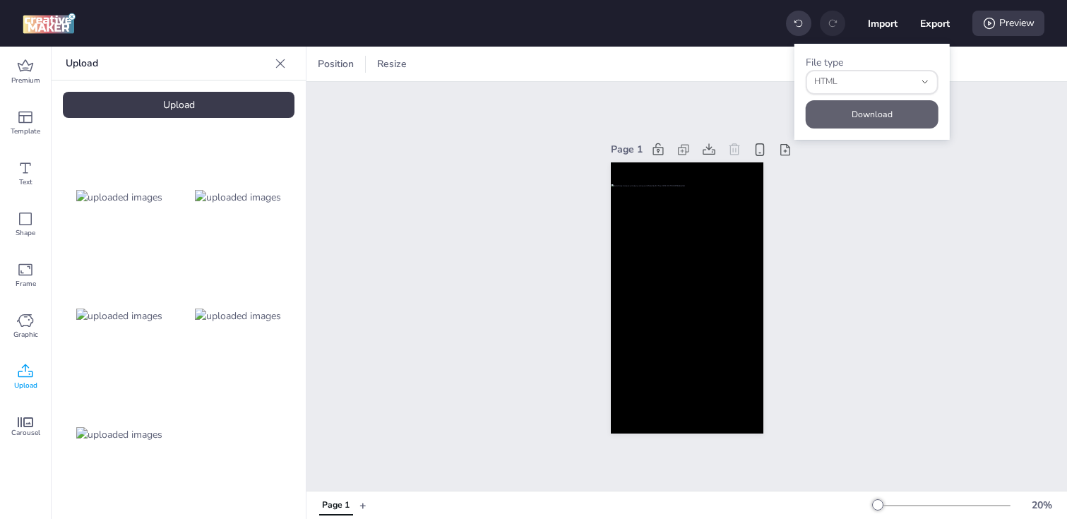
click at [832, 107] on button "Download" at bounding box center [872, 114] width 133 height 28
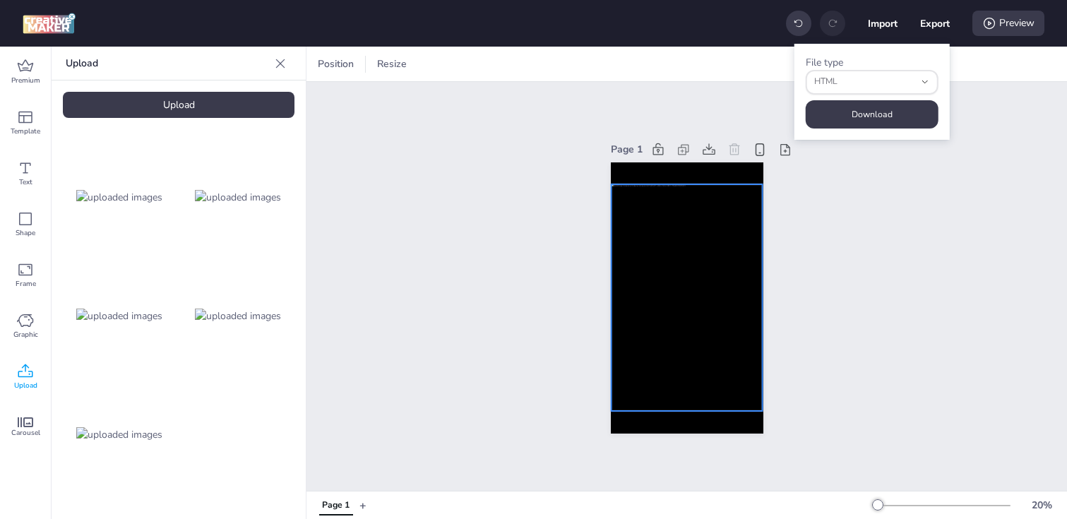
click at [696, 337] on div at bounding box center [686, 297] width 151 height 227
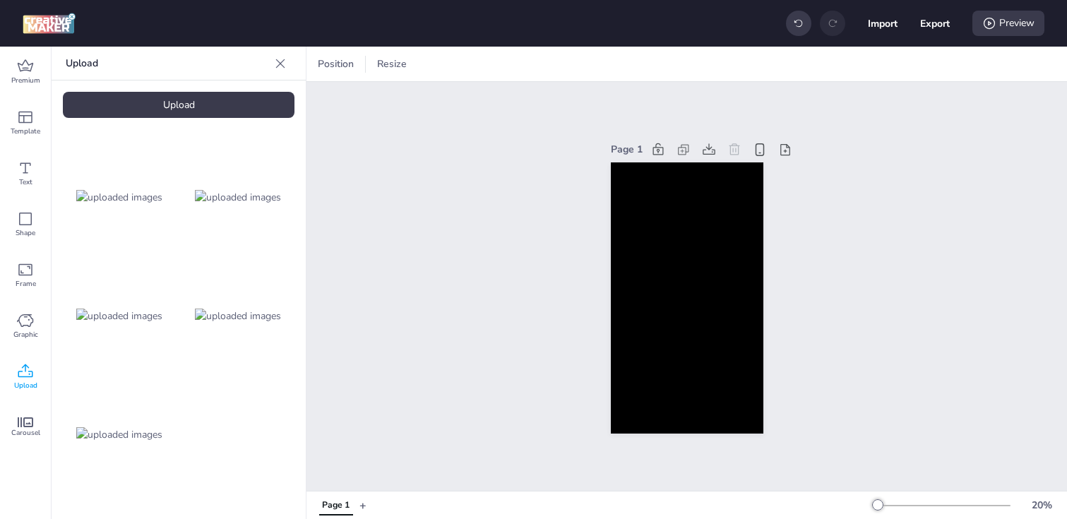
click at [210, 105] on div "Upload" at bounding box center [179, 105] width 232 height 26
click at [238, 427] on img at bounding box center [238, 434] width 86 height 15
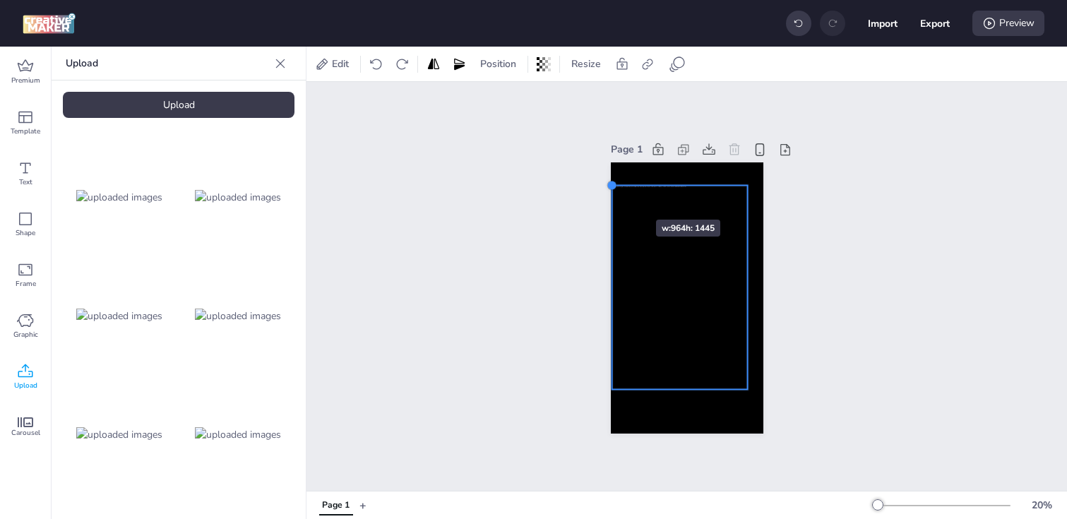
drag, startPoint x: 628, startPoint y: 206, endPoint x: 614, endPoint y: 194, distance: 18.5
click at [614, 194] on div at bounding box center [687, 297] width 153 height 271
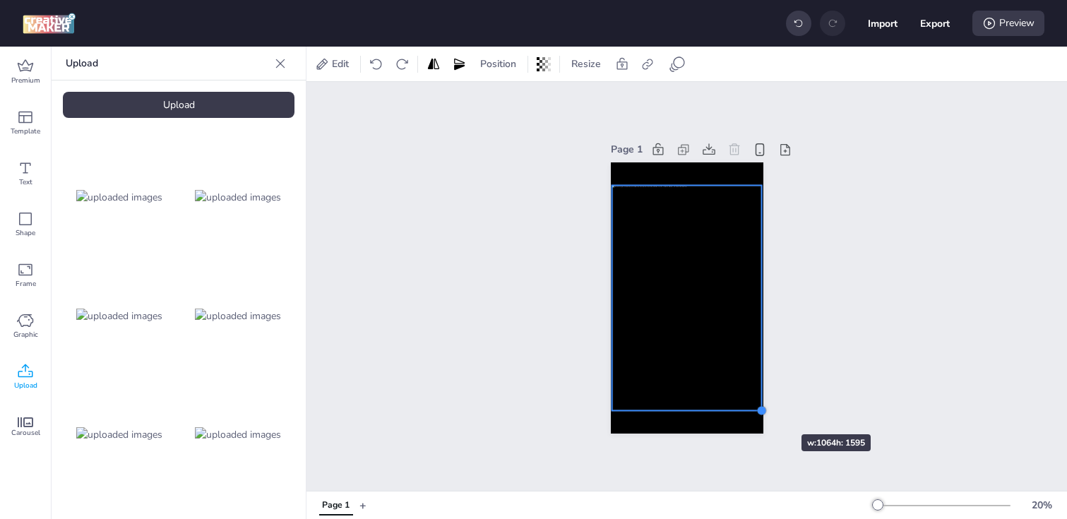
drag, startPoint x: 745, startPoint y: 390, endPoint x: 759, endPoint y: 409, distance: 23.7
click at [759, 409] on div at bounding box center [762, 410] width 11 height 11
click at [617, 309] on div at bounding box center [687, 297] width 150 height 225
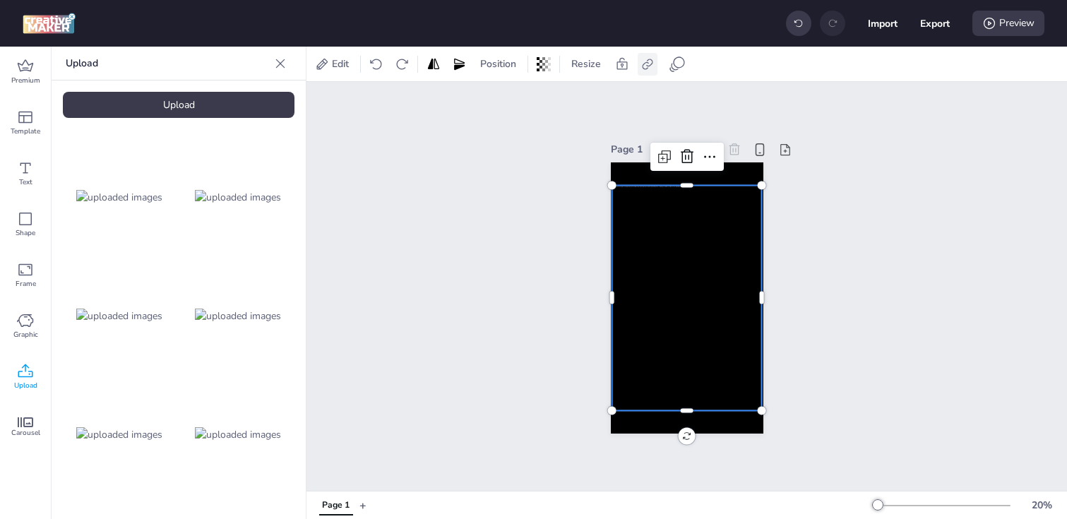
click at [643, 67] on icon at bounding box center [647, 64] width 11 height 11
click at [565, 98] on span "Activate hyperlink" at bounding box center [556, 100] width 78 height 15
click at [508, 101] on input "Activate hyperlink" at bounding box center [503, 105] width 9 height 9
checkbox input "true"
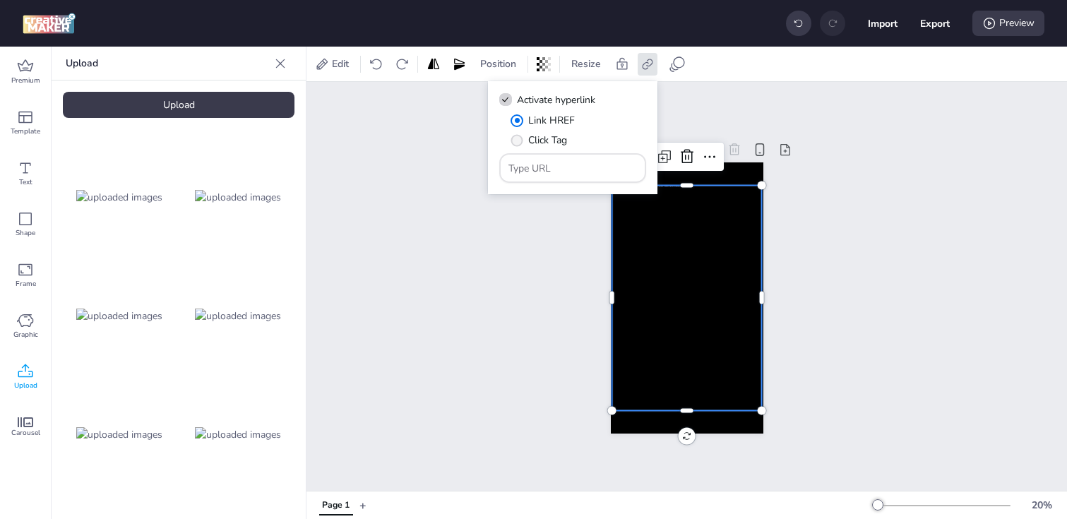
click at [539, 138] on span "Click Tag" at bounding box center [547, 140] width 39 height 15
click at [519, 141] on input "Click Tag" at bounding box center [514, 145] width 9 height 9
radio input "true"
click at [558, 166] on input "Type URL" at bounding box center [573, 168] width 129 height 15
paste input "[URL][DOMAIN_NAME]"
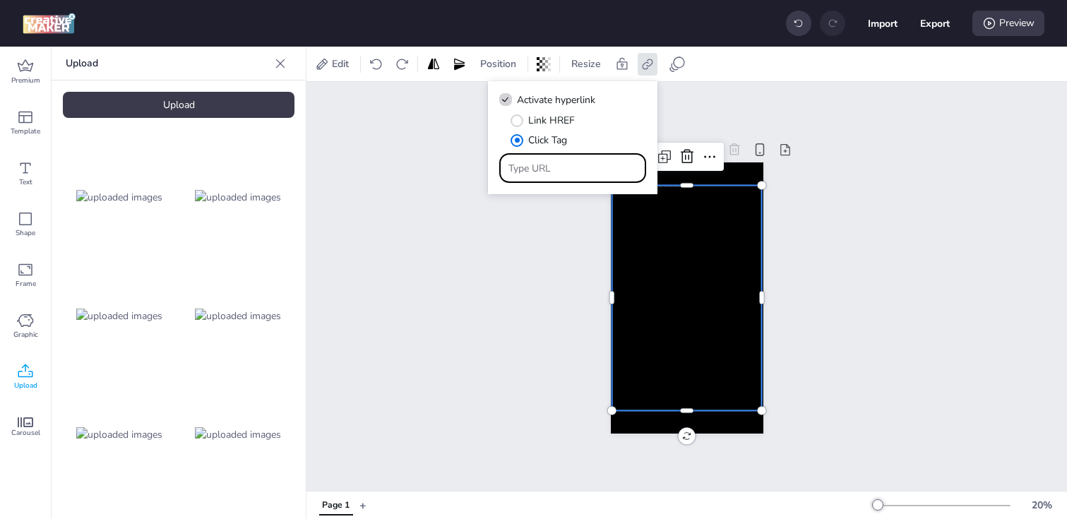
type input "[URL][DOMAIN_NAME]"
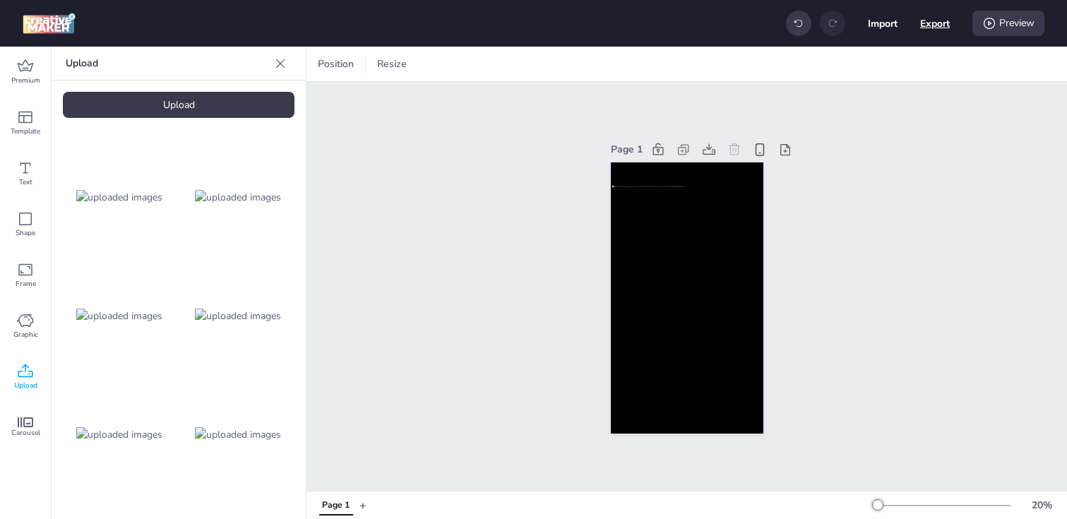
click at [947, 29] on button "Export" at bounding box center [935, 23] width 30 height 30
select select "html"
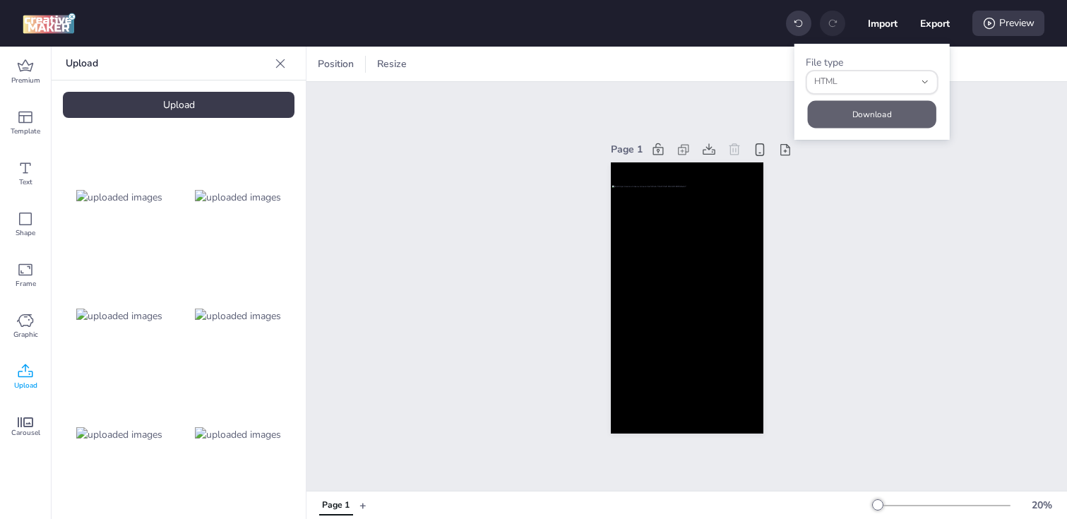
click at [833, 113] on button "Download" at bounding box center [872, 114] width 129 height 28
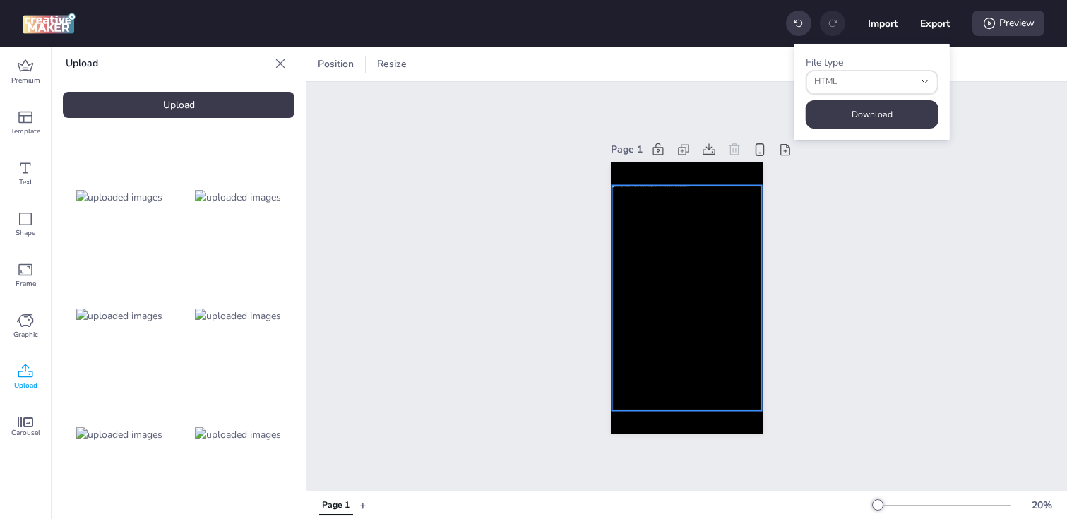
click at [708, 249] on div at bounding box center [687, 297] width 150 height 225
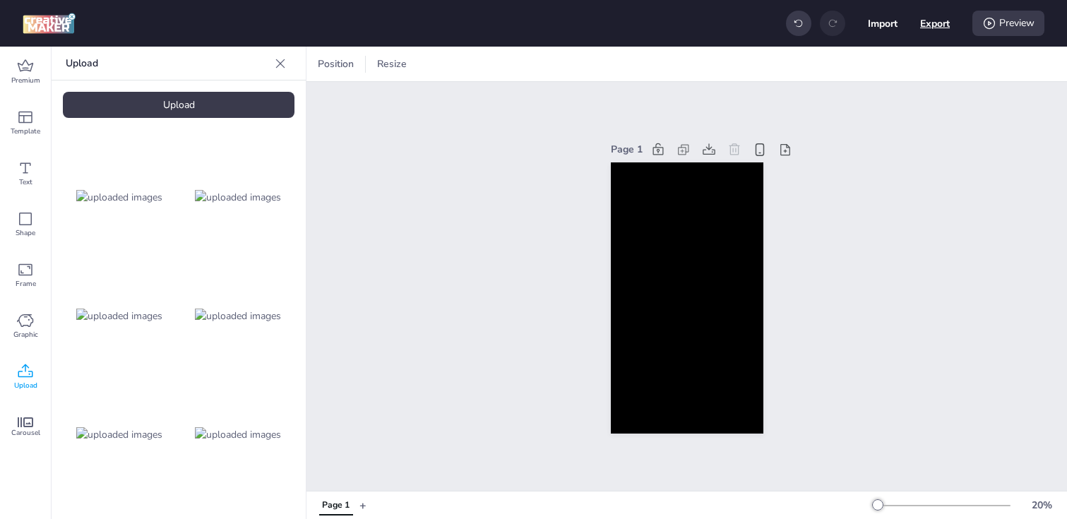
click at [931, 22] on button "Export" at bounding box center [935, 23] width 30 height 30
select select "html"
click at [174, 117] on div "Upload" at bounding box center [179, 105] width 232 height 26
click at [146, 104] on div "Upload" at bounding box center [179, 105] width 232 height 26
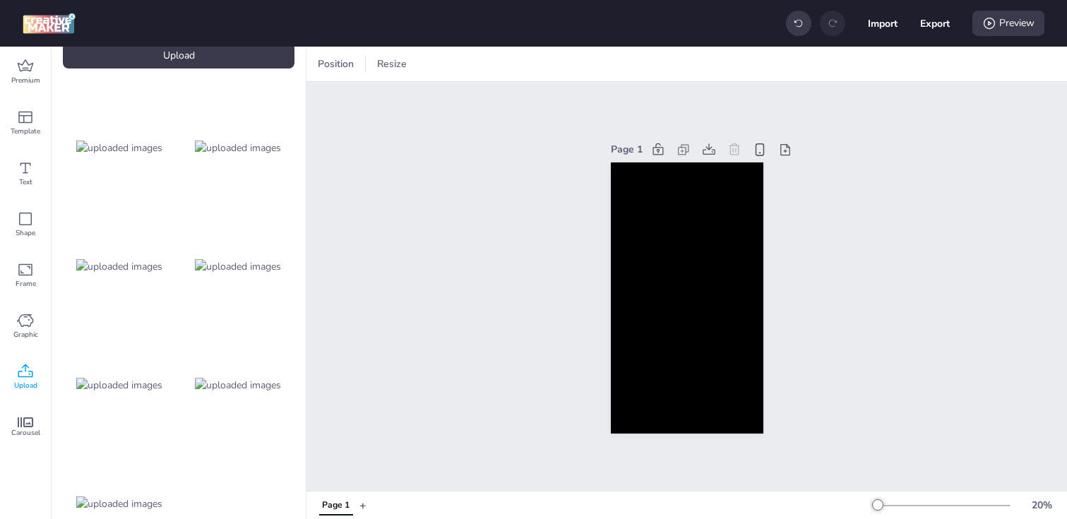
scroll to position [102, 0]
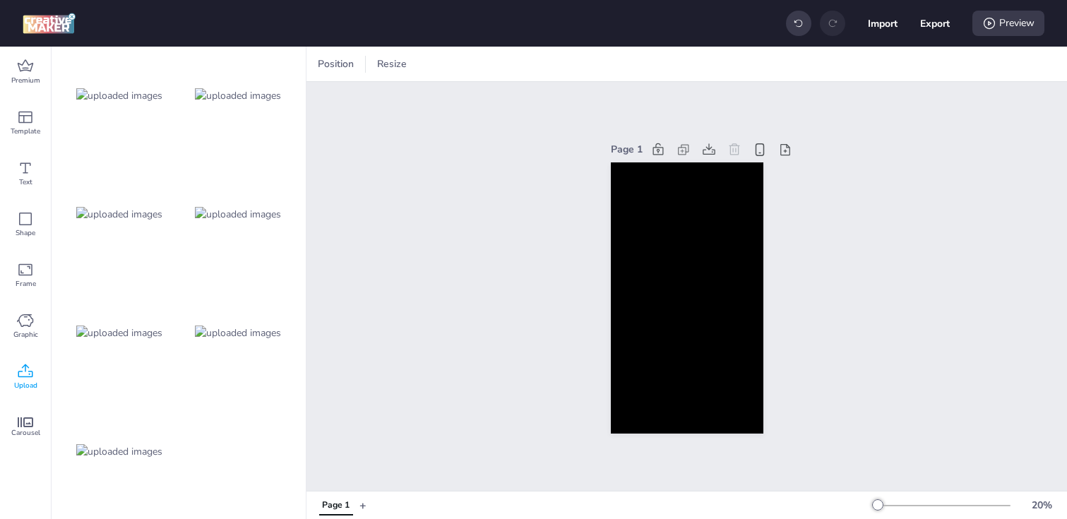
click at [111, 444] on img at bounding box center [119, 451] width 86 height 15
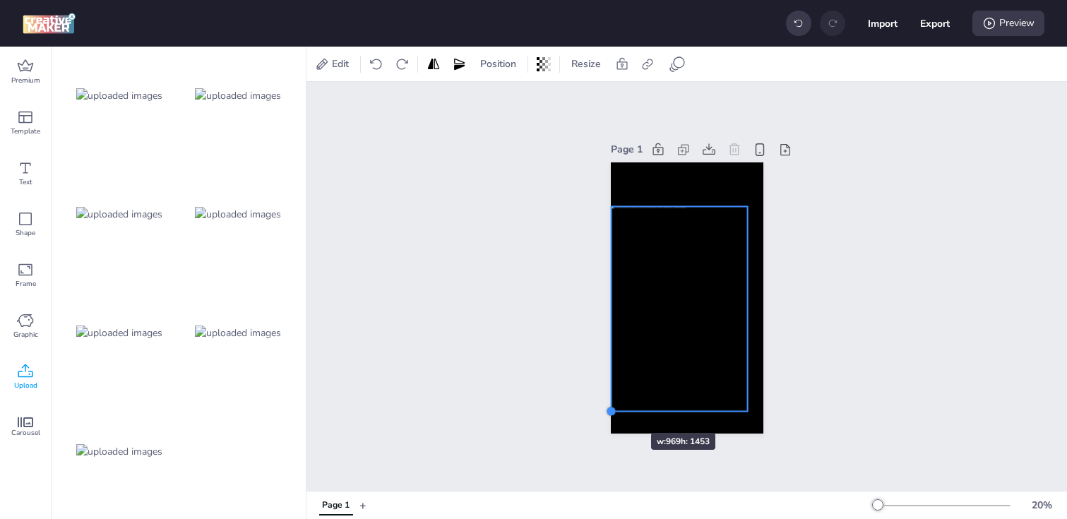
drag, startPoint x: 624, startPoint y: 391, endPoint x: 609, endPoint y: 408, distance: 22.0
click at [609, 408] on div at bounding box center [610, 411] width 11 height 11
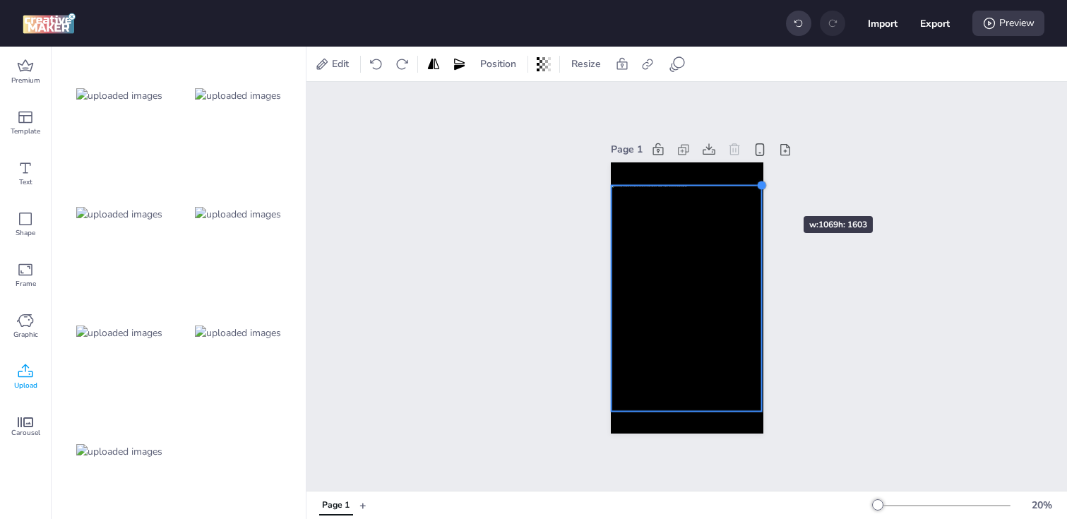
drag, startPoint x: 747, startPoint y: 205, endPoint x: 761, endPoint y: 191, distance: 20.0
click at [761, 191] on div at bounding box center [687, 297] width 153 height 271
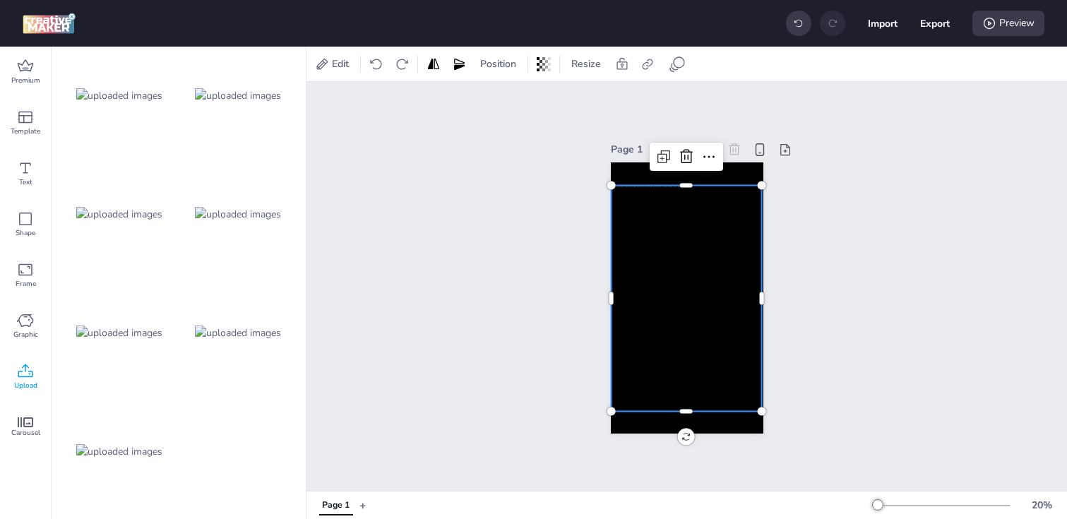
click at [679, 244] on div at bounding box center [686, 298] width 151 height 227
click at [646, 59] on icon at bounding box center [648, 64] width 14 height 14
click at [543, 102] on span "Activate hyperlink" at bounding box center [556, 100] width 78 height 15
click at [508, 102] on input "Activate hyperlink" at bounding box center [503, 105] width 9 height 9
checkbox input "true"
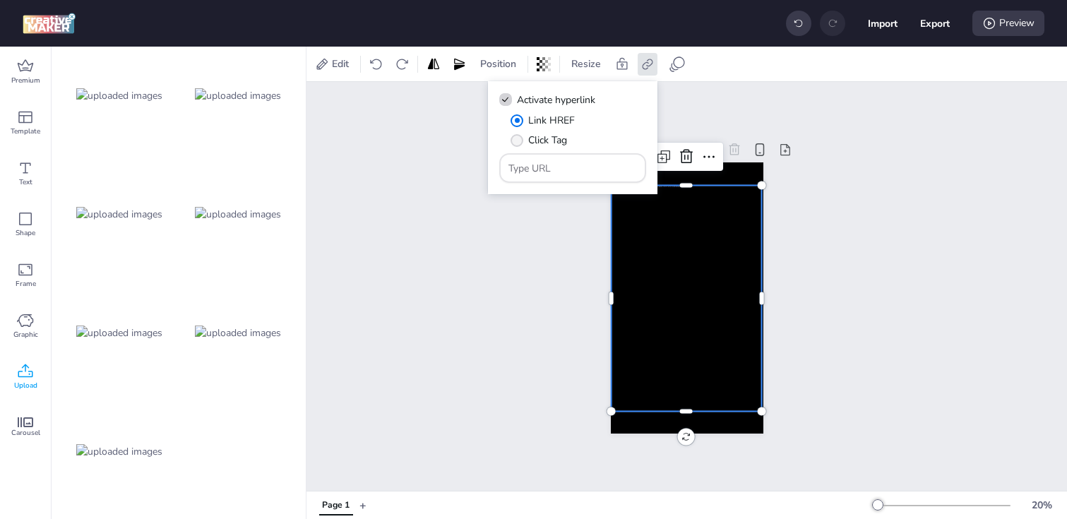
click at [520, 138] on span "" at bounding box center [517, 140] width 13 height 13
click at [519, 141] on input "Click Tag" at bounding box center [514, 145] width 9 height 9
radio input "true"
click at [569, 166] on input "Type URL" at bounding box center [573, 168] width 129 height 15
paste input "[URL][DOMAIN_NAME]"
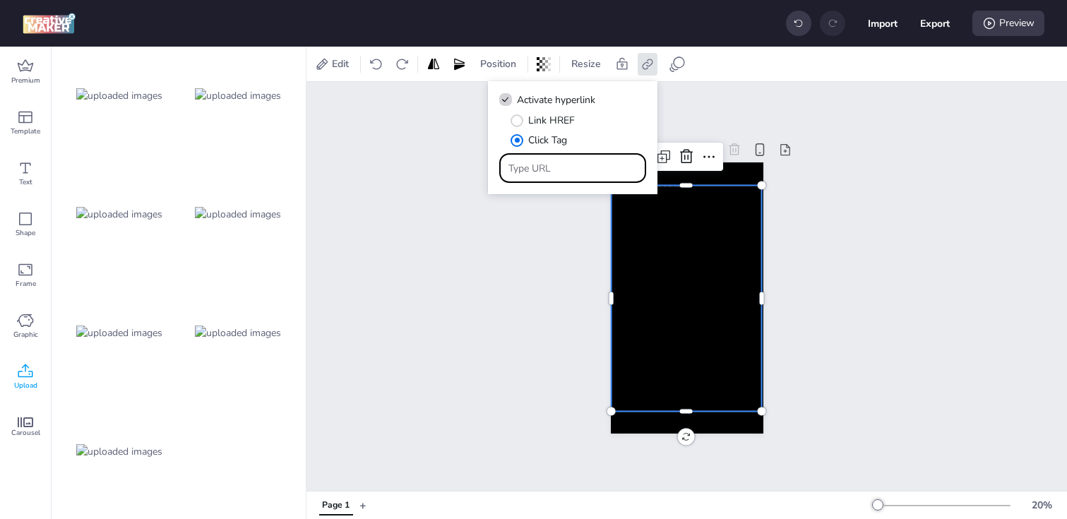
type input "[URL][DOMAIN_NAME]"
click at [530, 258] on div "Page 1" at bounding box center [687, 286] width 761 height 409
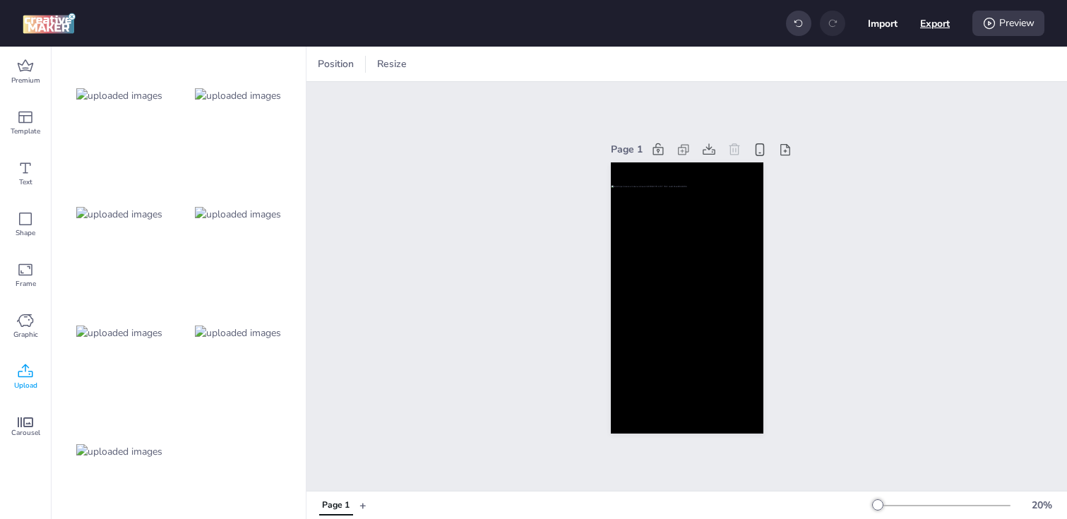
click at [928, 30] on button "Export" at bounding box center [935, 23] width 30 height 30
select select "html"
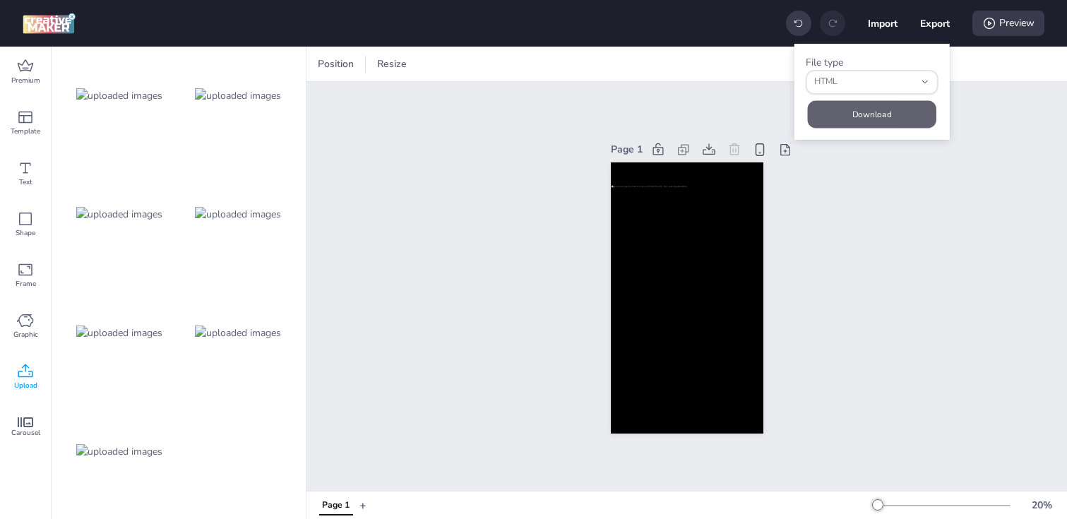
click at [880, 112] on button "Download" at bounding box center [872, 114] width 129 height 28
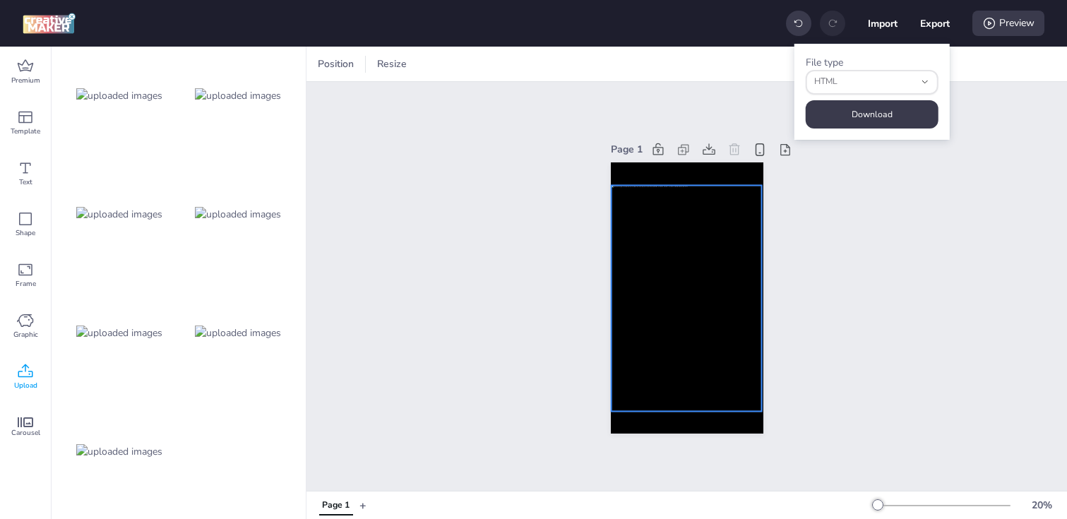
click at [690, 218] on div at bounding box center [686, 298] width 151 height 227
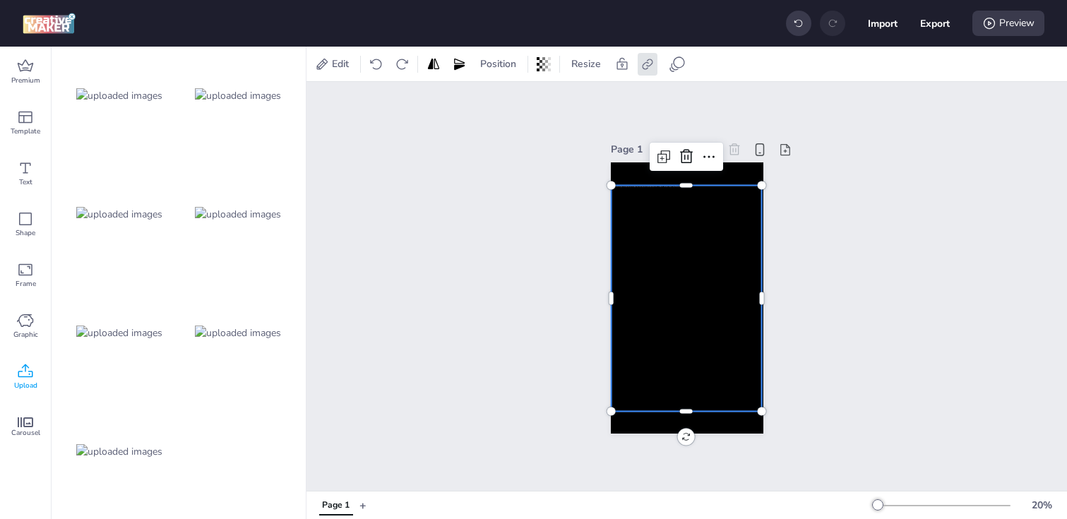
click at [692, 306] on div at bounding box center [686, 298] width 151 height 227
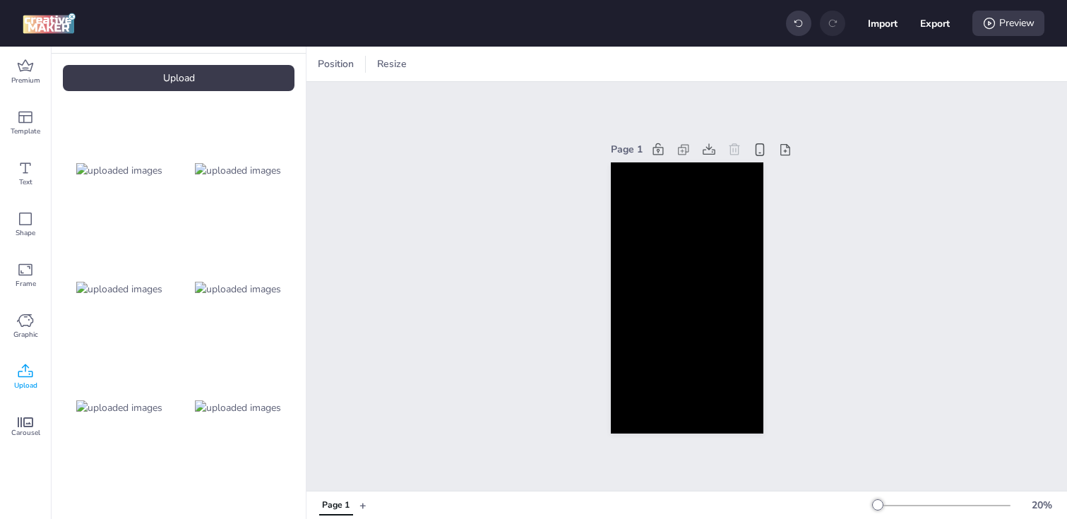
scroll to position [0, 0]
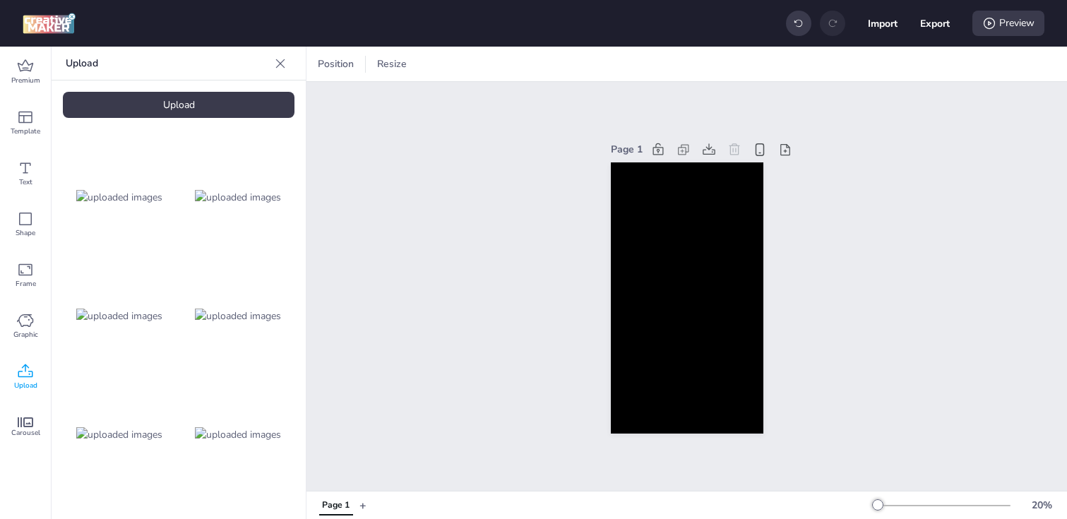
click at [173, 89] on div "Upload Upload" at bounding box center [179, 283] width 254 height 473
click at [174, 93] on div "Upload" at bounding box center [179, 105] width 232 height 26
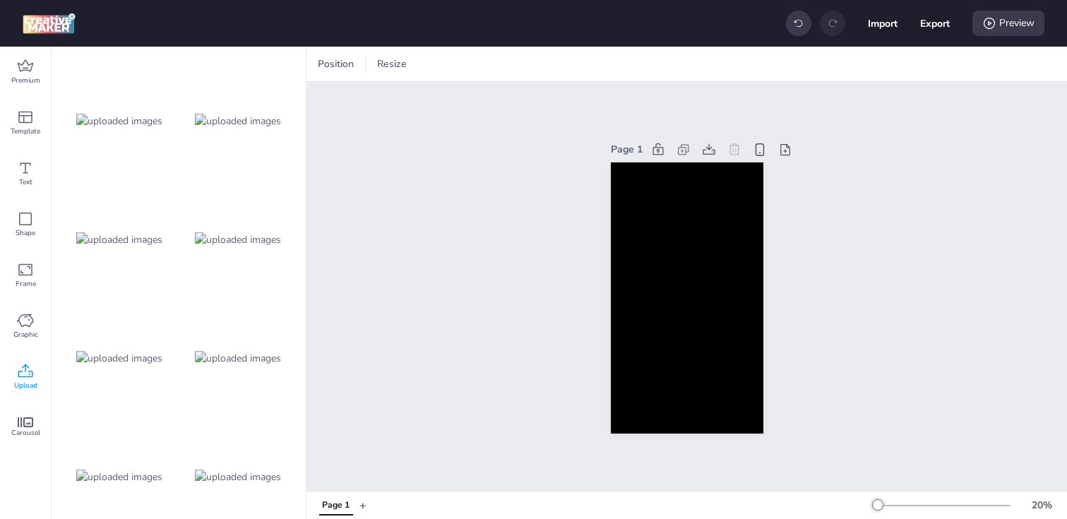
scroll to position [102, 0]
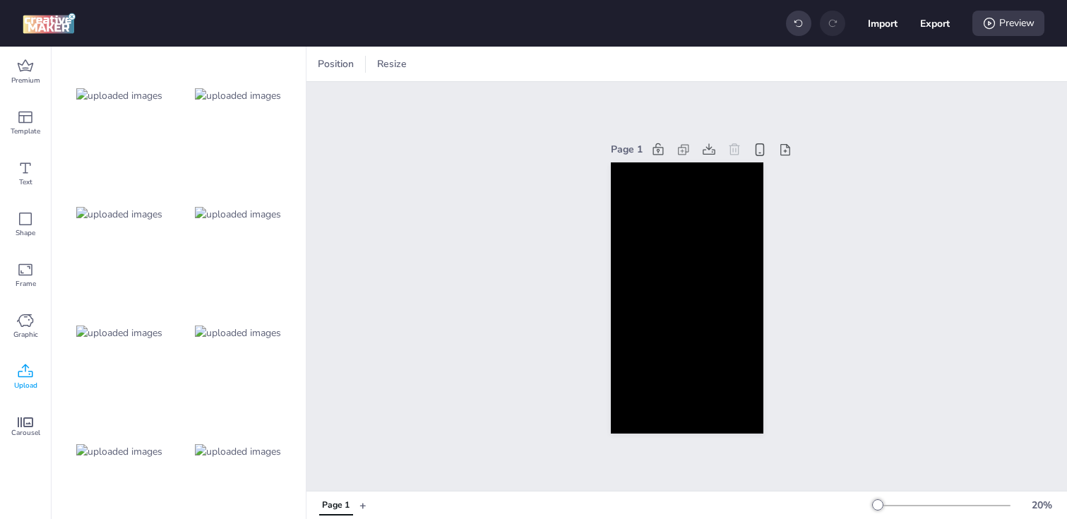
click at [230, 448] on img at bounding box center [238, 451] width 86 height 15
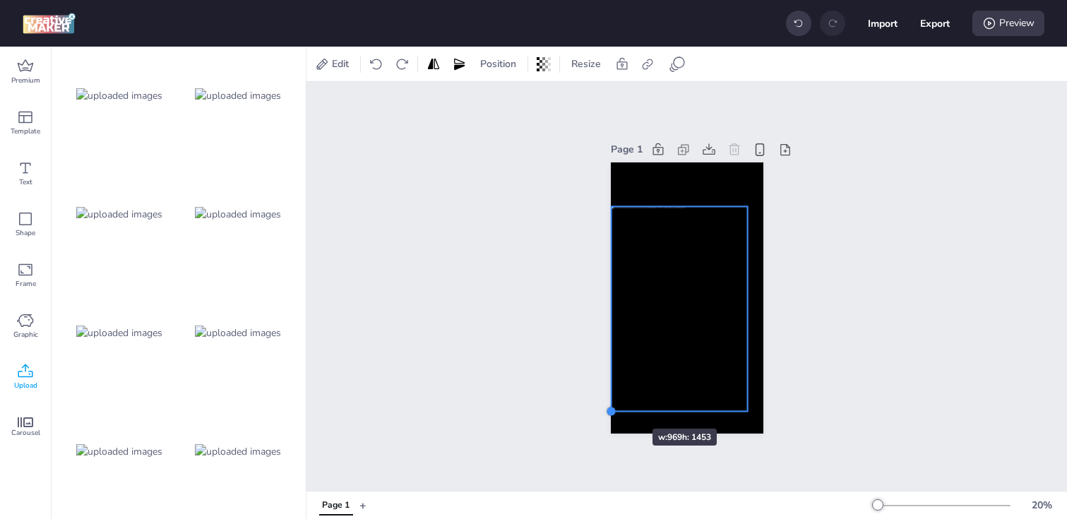
drag, startPoint x: 625, startPoint y: 385, endPoint x: 610, endPoint y: 403, distance: 23.6
click at [611, 403] on div at bounding box center [687, 297] width 153 height 271
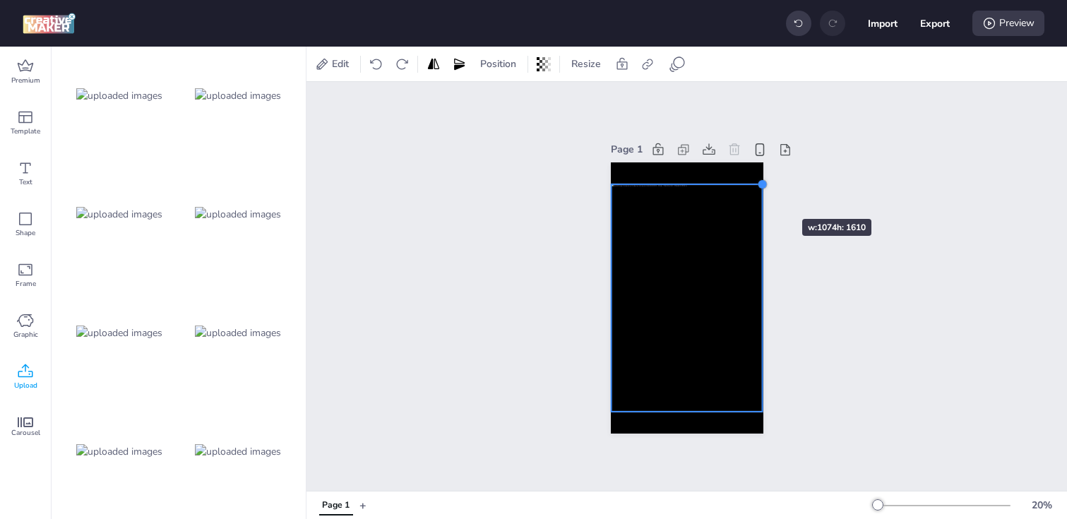
drag, startPoint x: 745, startPoint y: 206, endPoint x: 760, endPoint y: 194, distance: 19.1
click at [760, 194] on div at bounding box center [687, 297] width 153 height 271
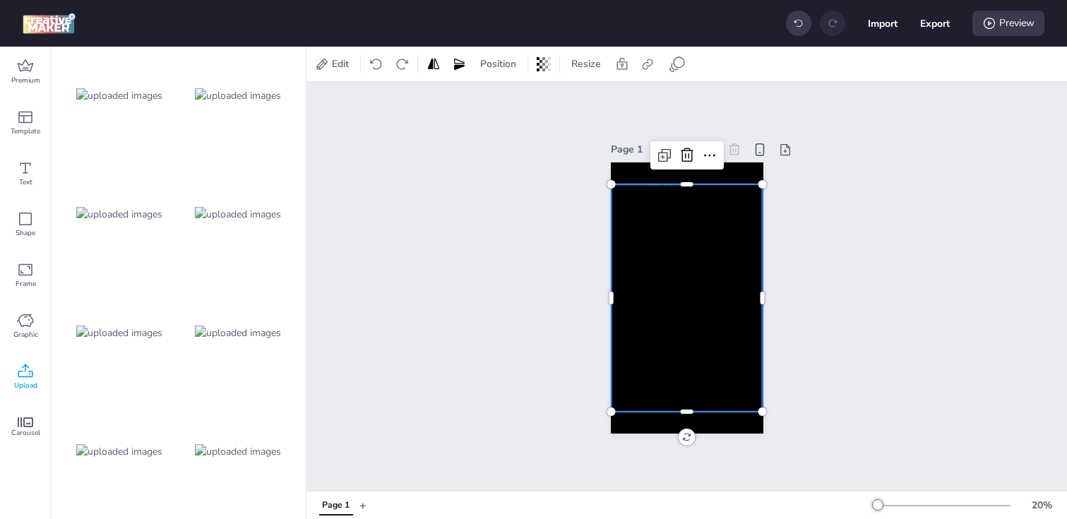
click at [699, 248] on div at bounding box center [687, 297] width 152 height 227
click at [641, 60] on icon at bounding box center [648, 64] width 14 height 14
click at [567, 91] on label "Activate hyperlink" at bounding box center [547, 100] width 106 height 25
click at [508, 101] on input "Activate hyperlink" at bounding box center [503, 105] width 9 height 9
checkbox input "true"
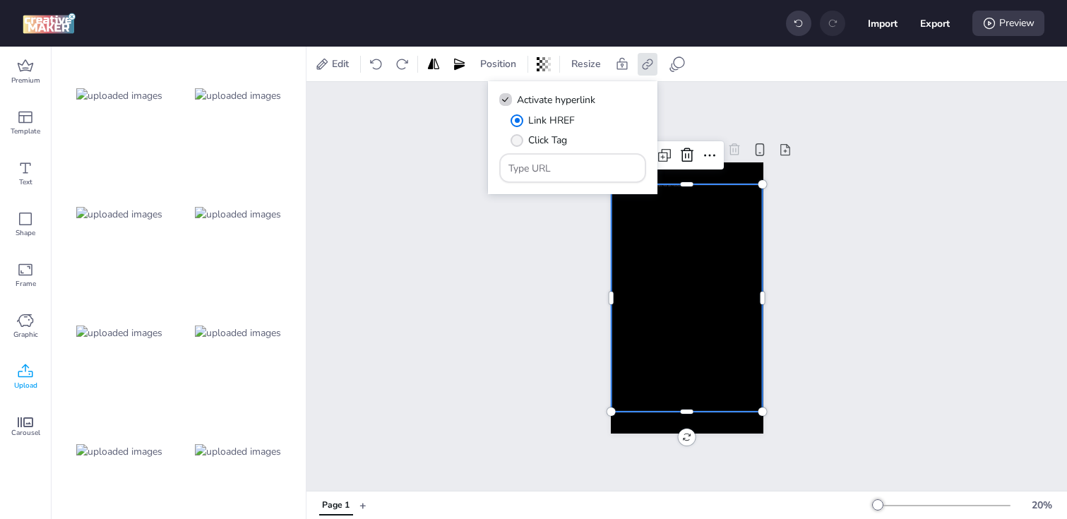
click at [523, 146] on label "Click Tag" at bounding box center [539, 140] width 66 height 25
click at [519, 146] on input "Click Tag" at bounding box center [514, 145] width 9 height 9
radio input "true"
click at [561, 170] on input "Type URL" at bounding box center [573, 168] width 129 height 15
paste input "[URL][DOMAIN_NAME]"
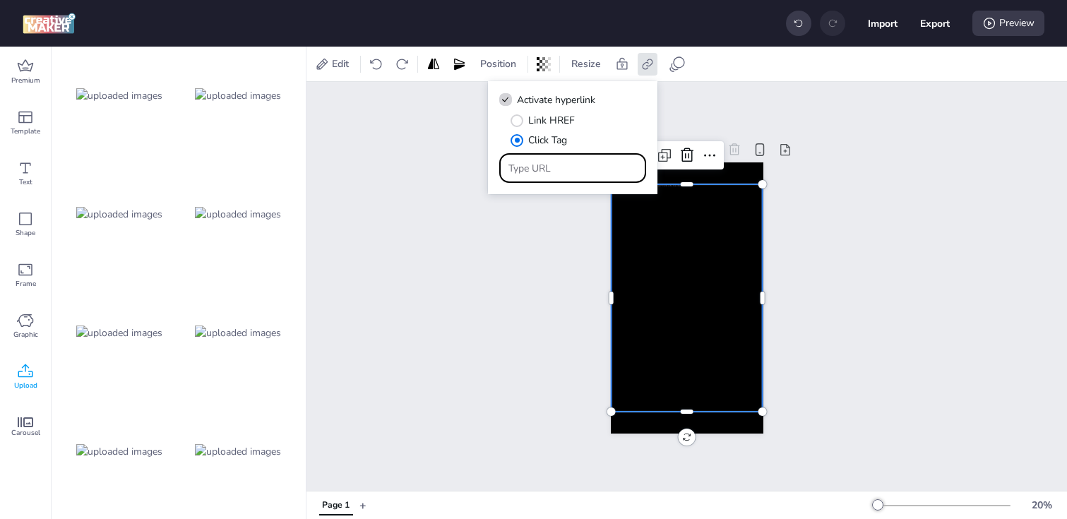
type input "[URL][DOMAIN_NAME]"
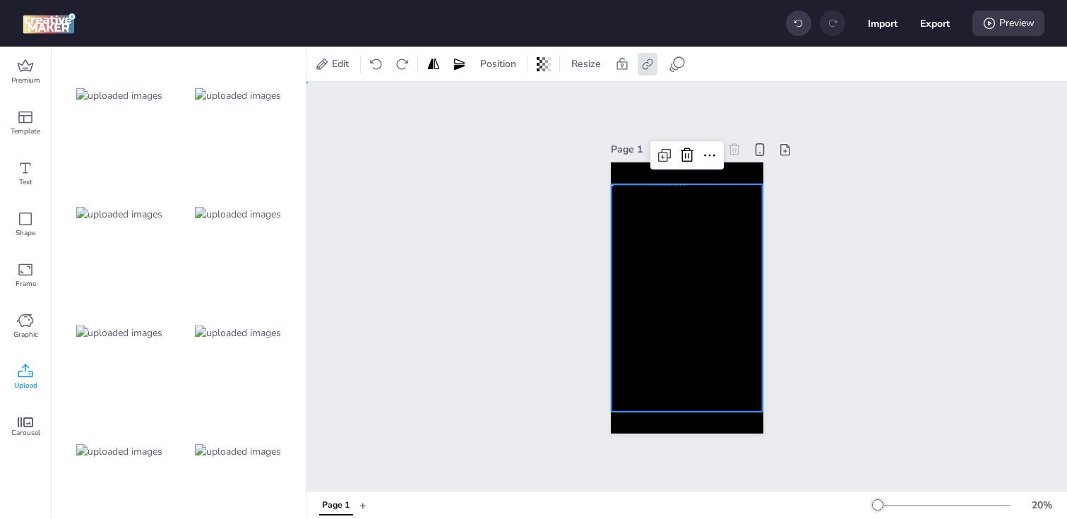
click at [521, 296] on div "Page 1" at bounding box center [687, 286] width 761 height 409
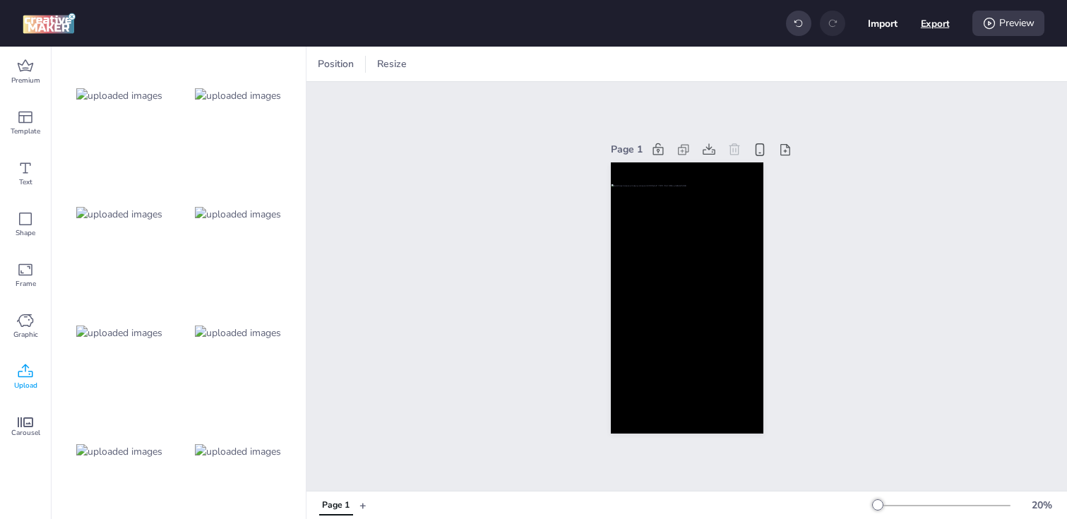
click at [928, 26] on button "Export" at bounding box center [935, 23] width 29 height 29
select select "html"
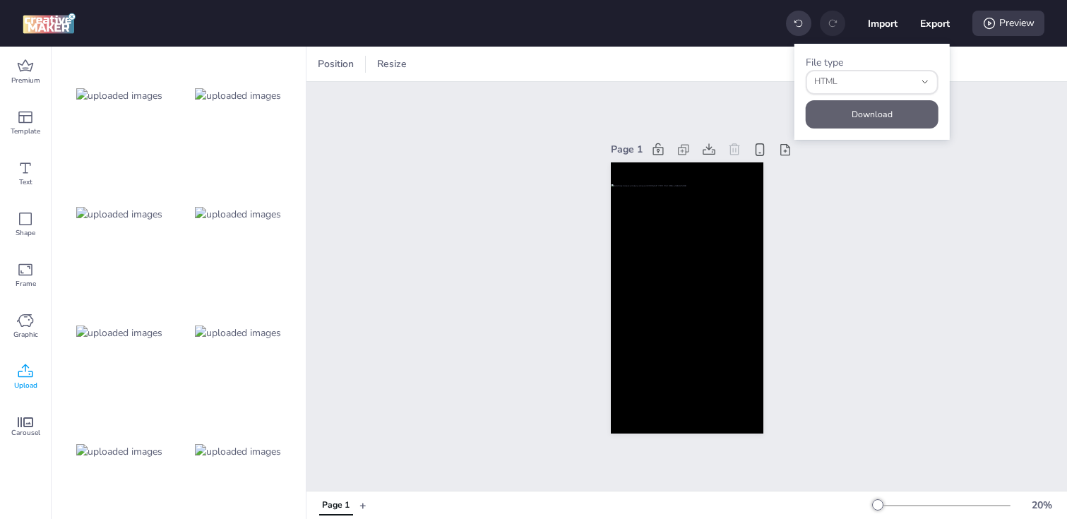
click at [865, 112] on button "Download" at bounding box center [872, 114] width 133 height 28
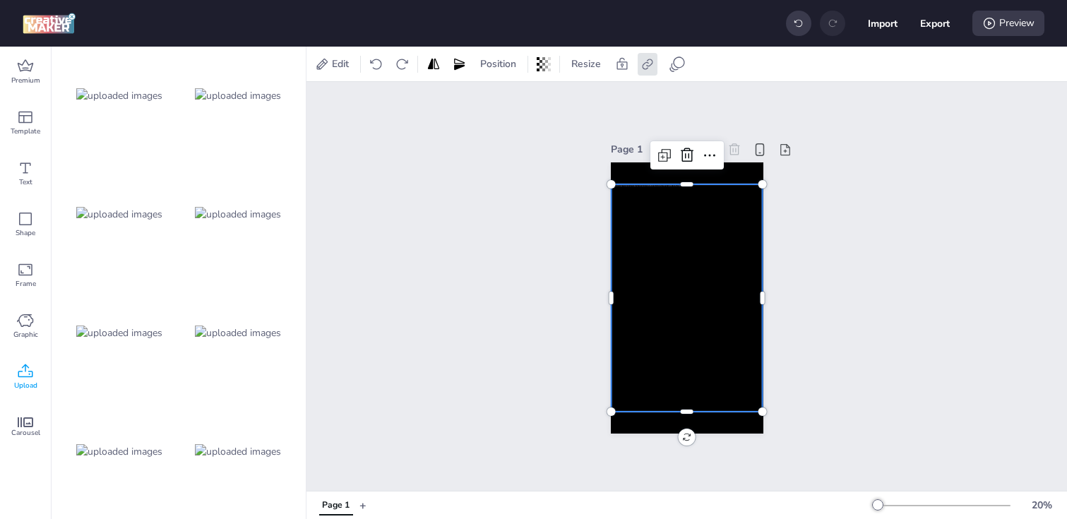
click at [711, 326] on div at bounding box center [687, 297] width 152 height 227
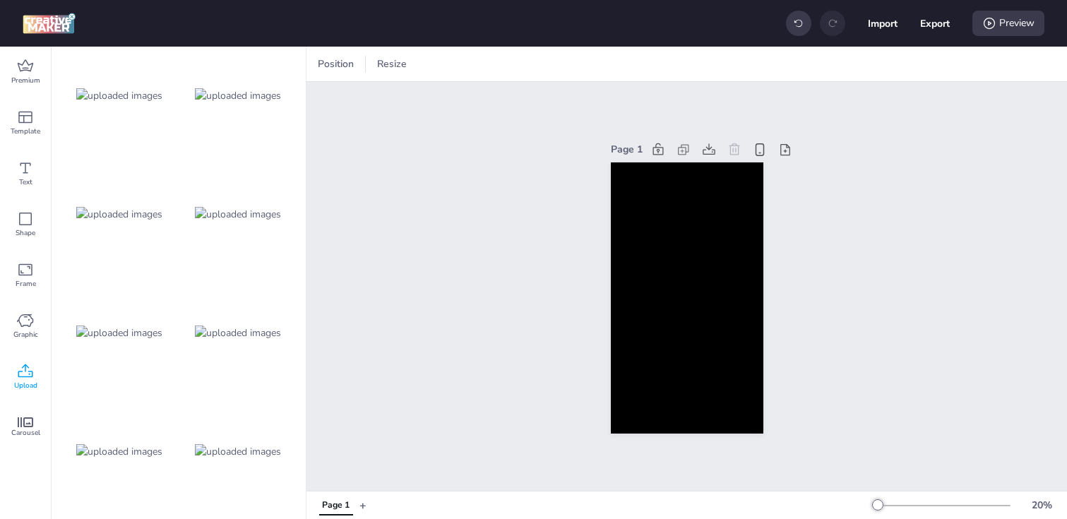
scroll to position [0, 0]
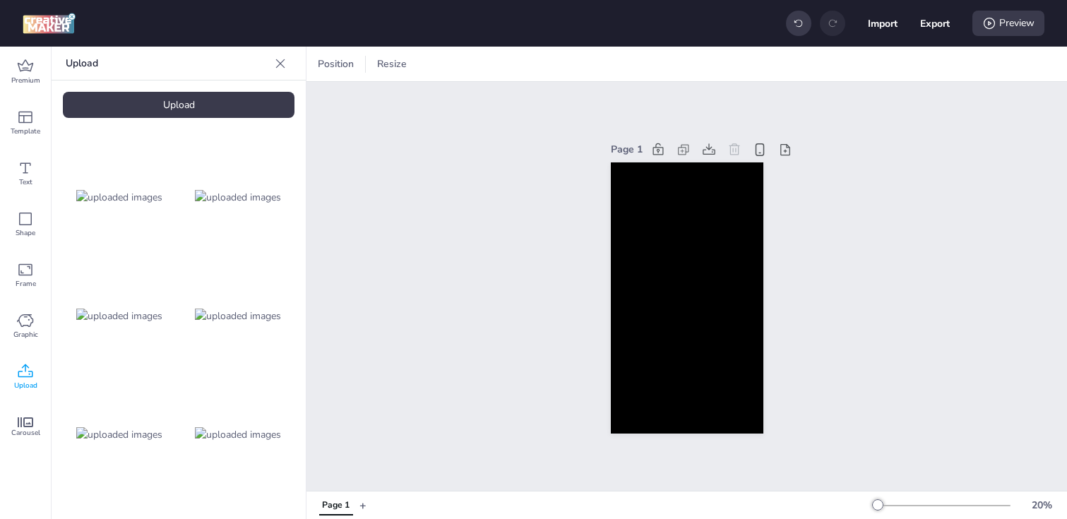
click at [178, 108] on div "Upload" at bounding box center [179, 105] width 232 height 26
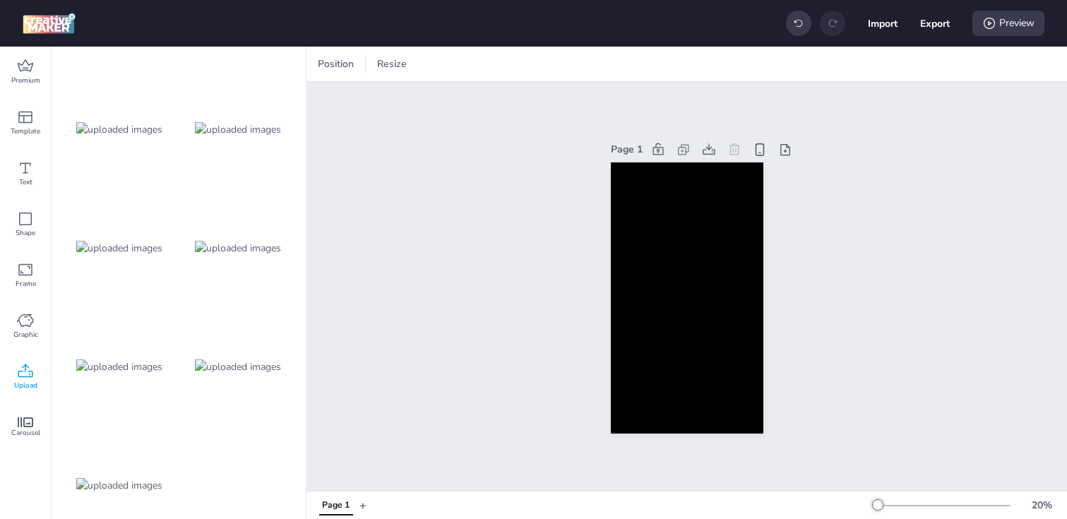
scroll to position [220, 0]
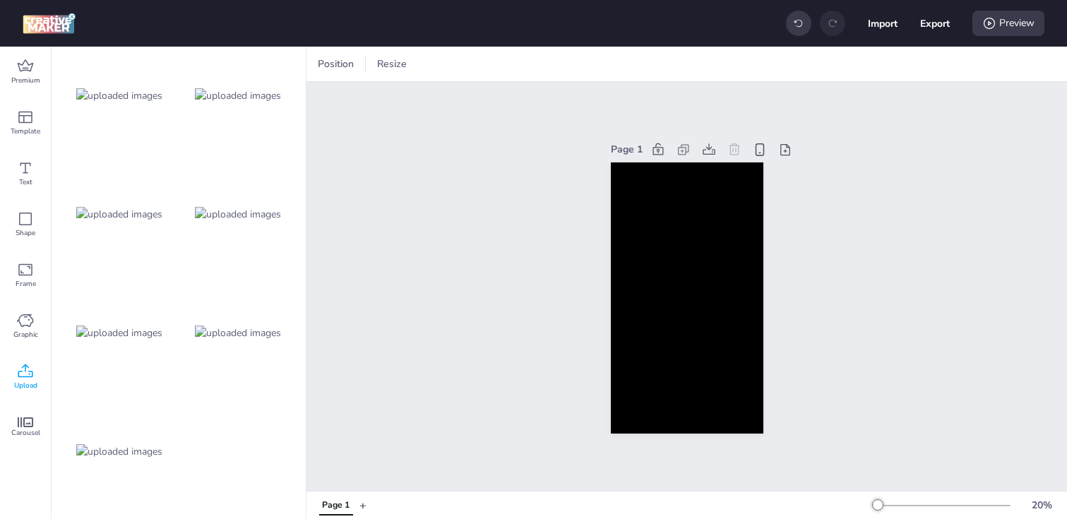
click at [118, 447] on img at bounding box center [119, 451] width 86 height 15
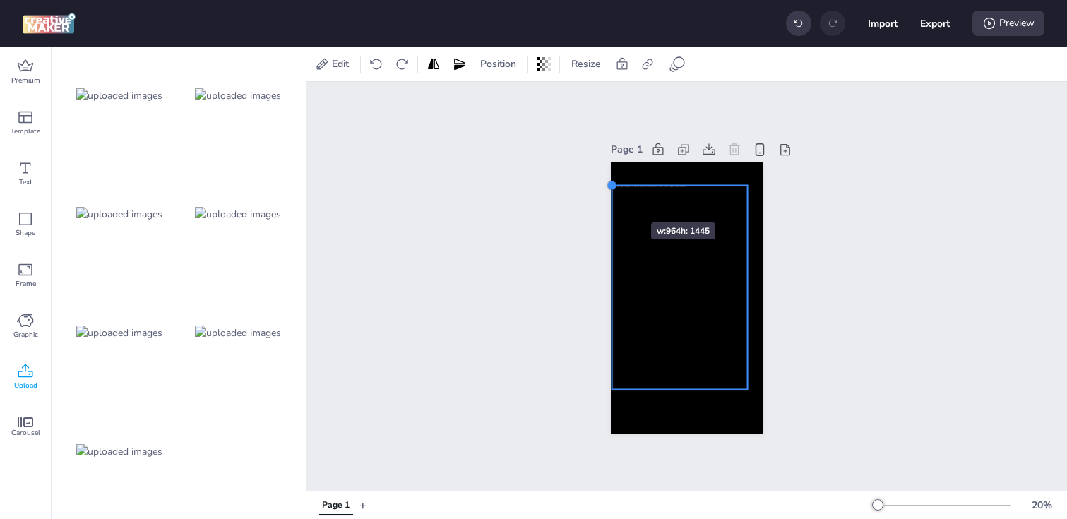
drag, startPoint x: 623, startPoint y: 208, endPoint x: 609, endPoint y: 197, distance: 17.7
click at [609, 197] on div "Page 1" at bounding box center [687, 287] width 232 height 328
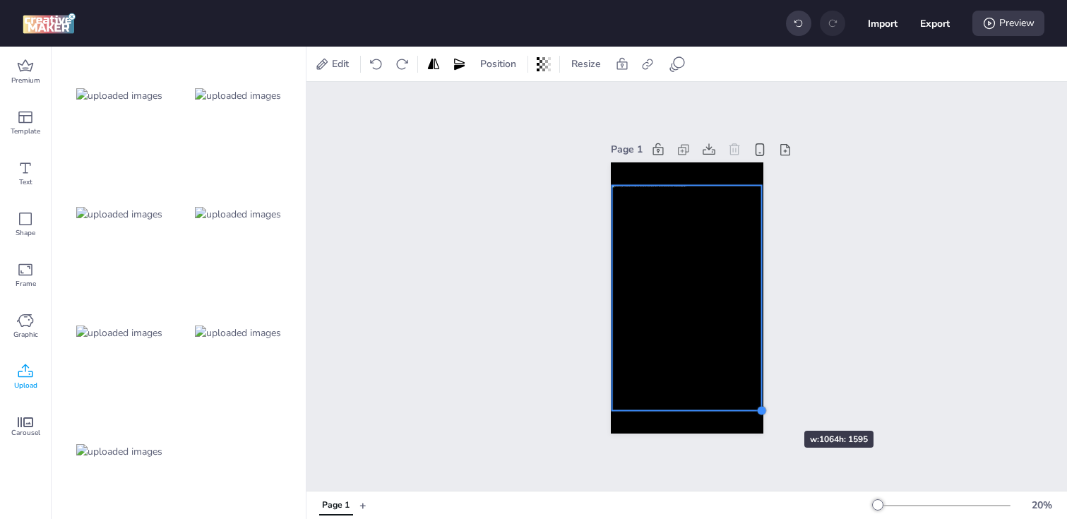
drag, startPoint x: 748, startPoint y: 390, endPoint x: 762, endPoint y: 405, distance: 21.0
click at [762, 405] on div at bounding box center [762, 410] width 11 height 11
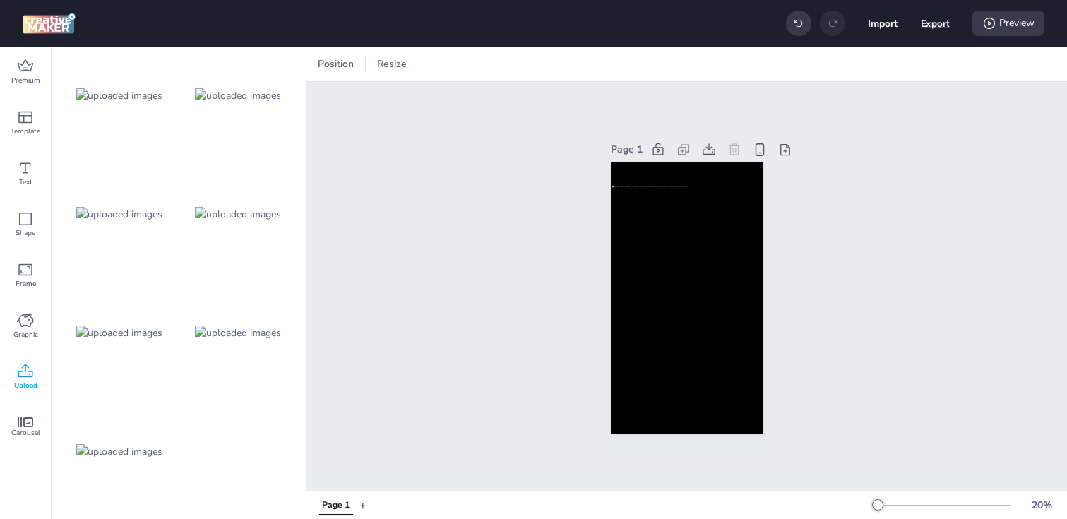
click at [931, 26] on button "Export" at bounding box center [935, 23] width 29 height 29
select select "html"
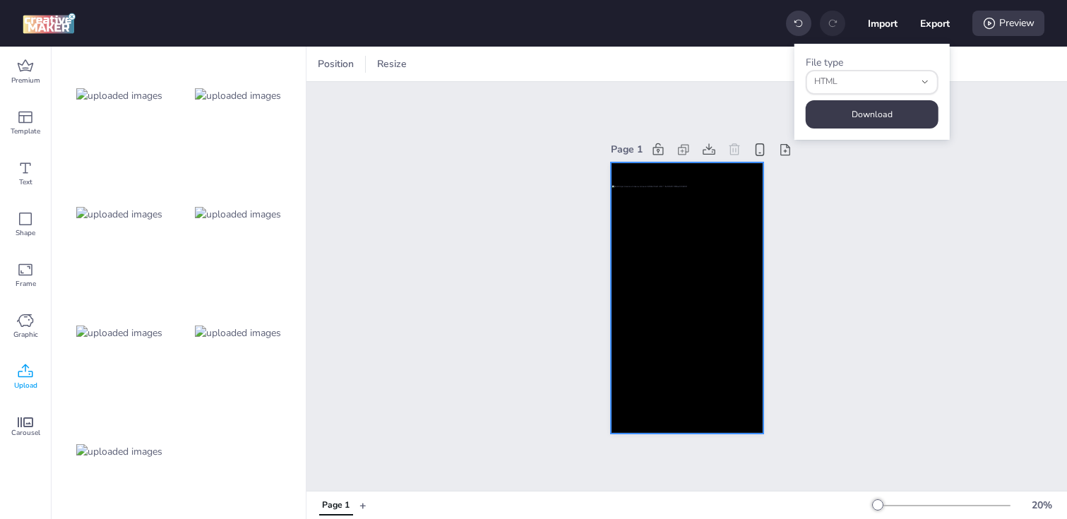
click at [680, 242] on div at bounding box center [687, 297] width 150 height 225
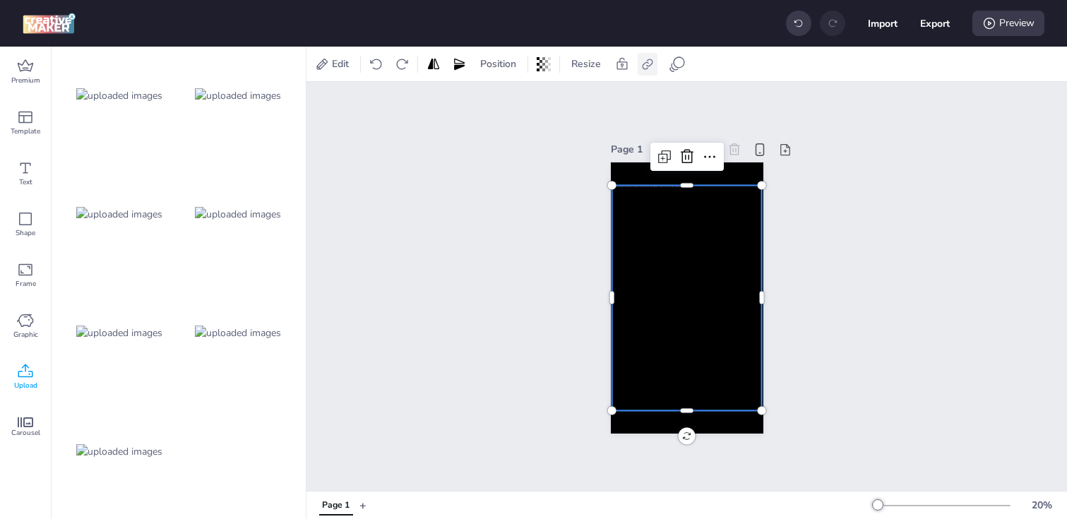
click at [648, 59] on icon at bounding box center [647, 64] width 11 height 11
click at [540, 108] on label "Activate hyperlink" at bounding box center [547, 100] width 106 height 25
click at [508, 108] on input "Activate hyperlink" at bounding box center [503, 105] width 9 height 9
checkbox input "true"
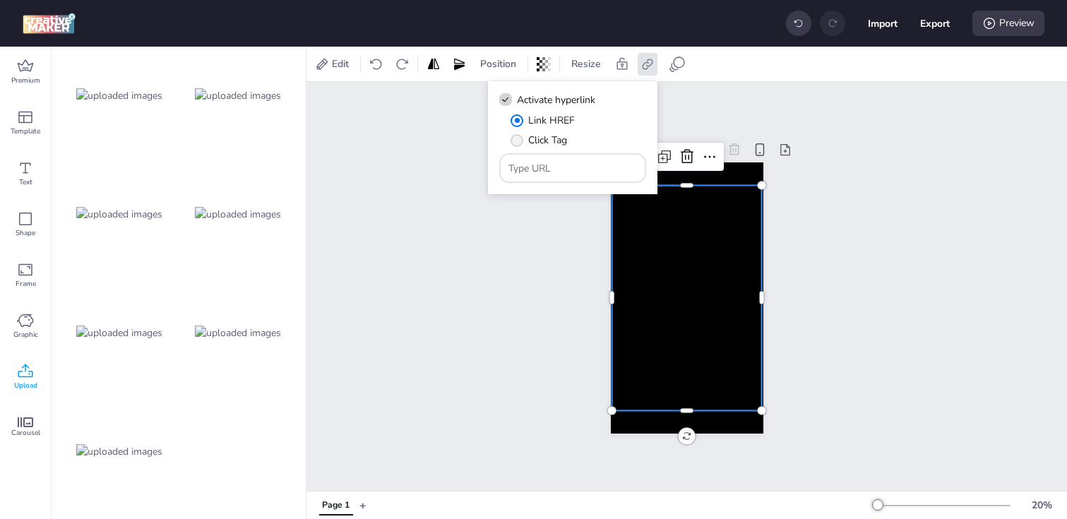
click at [514, 139] on span "" at bounding box center [517, 140] width 13 height 13
click at [514, 141] on input "Click Tag" at bounding box center [514, 145] width 9 height 9
radio input "true"
click at [564, 179] on div at bounding box center [573, 168] width 129 height 27
paste input "[URL][DOMAIN_NAME]"
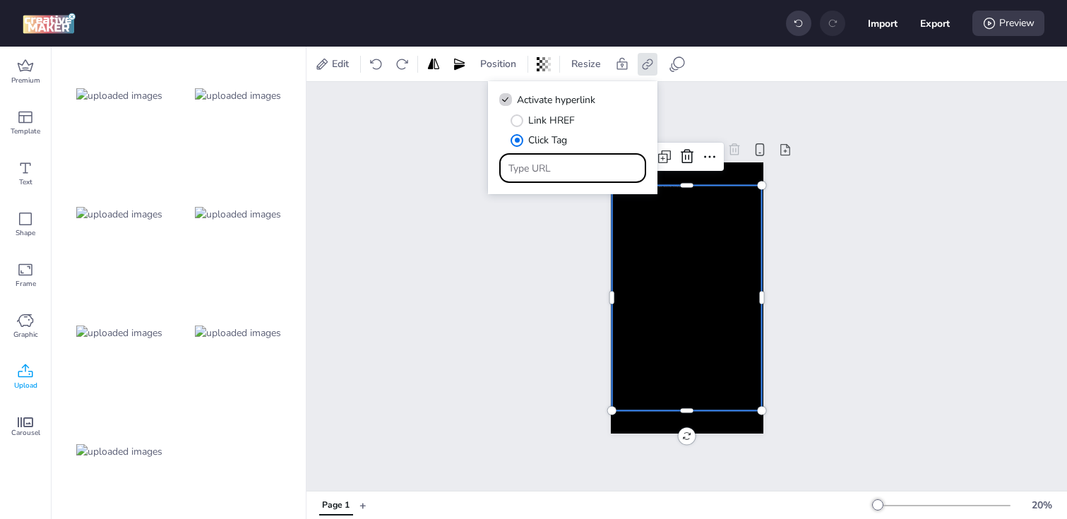
type input "[URL][DOMAIN_NAME]"
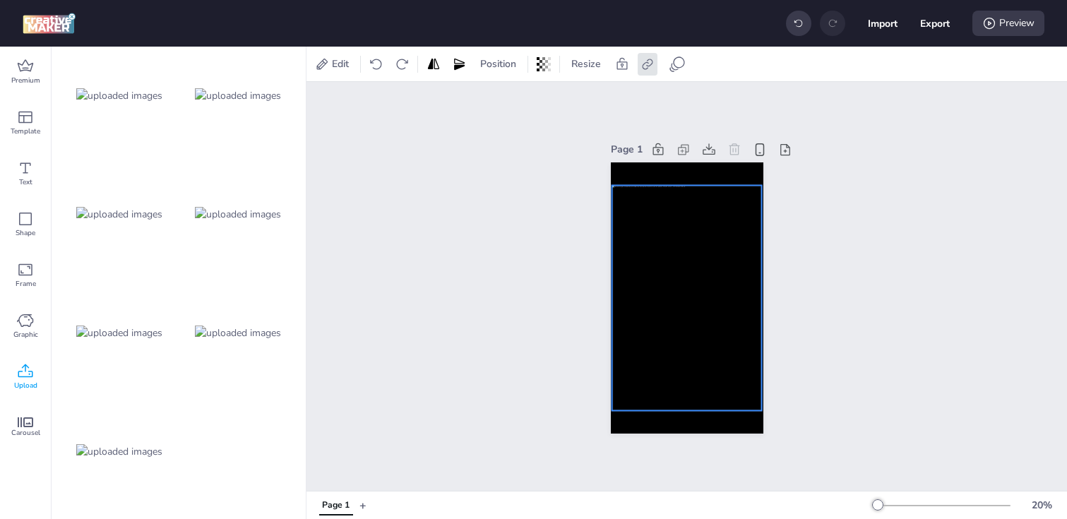
click at [754, 280] on div at bounding box center [687, 297] width 150 height 225
click at [926, 28] on button "Export" at bounding box center [935, 23] width 30 height 30
select select "html"
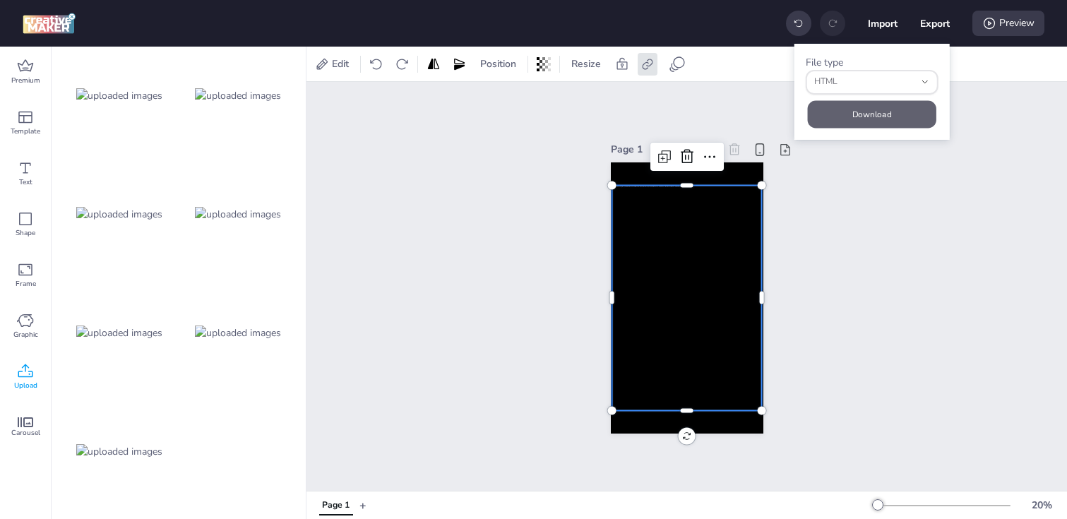
click at [870, 114] on button "Download" at bounding box center [872, 114] width 129 height 28
